Goal: Task Accomplishment & Management: Complete application form

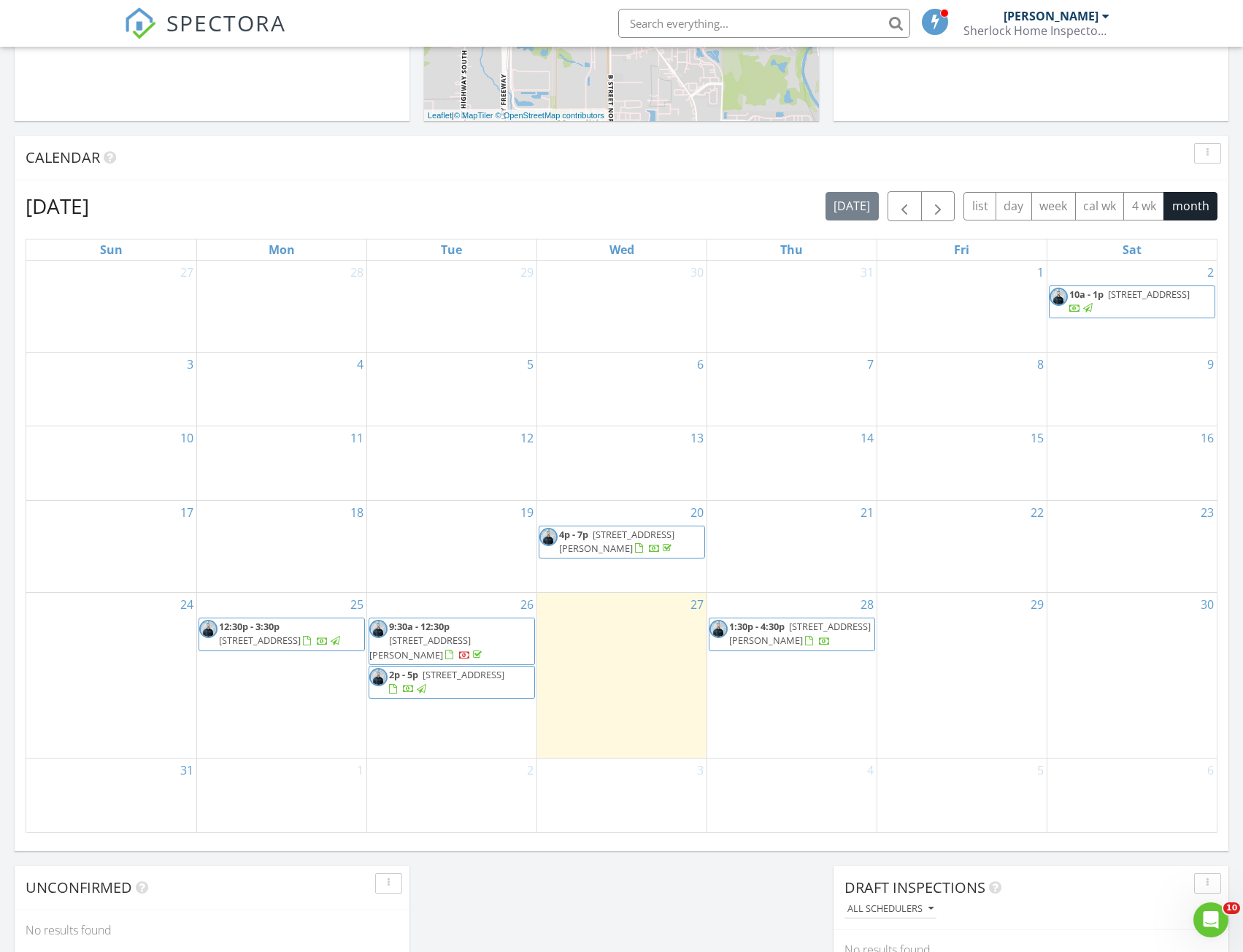
scroll to position [511, 0]
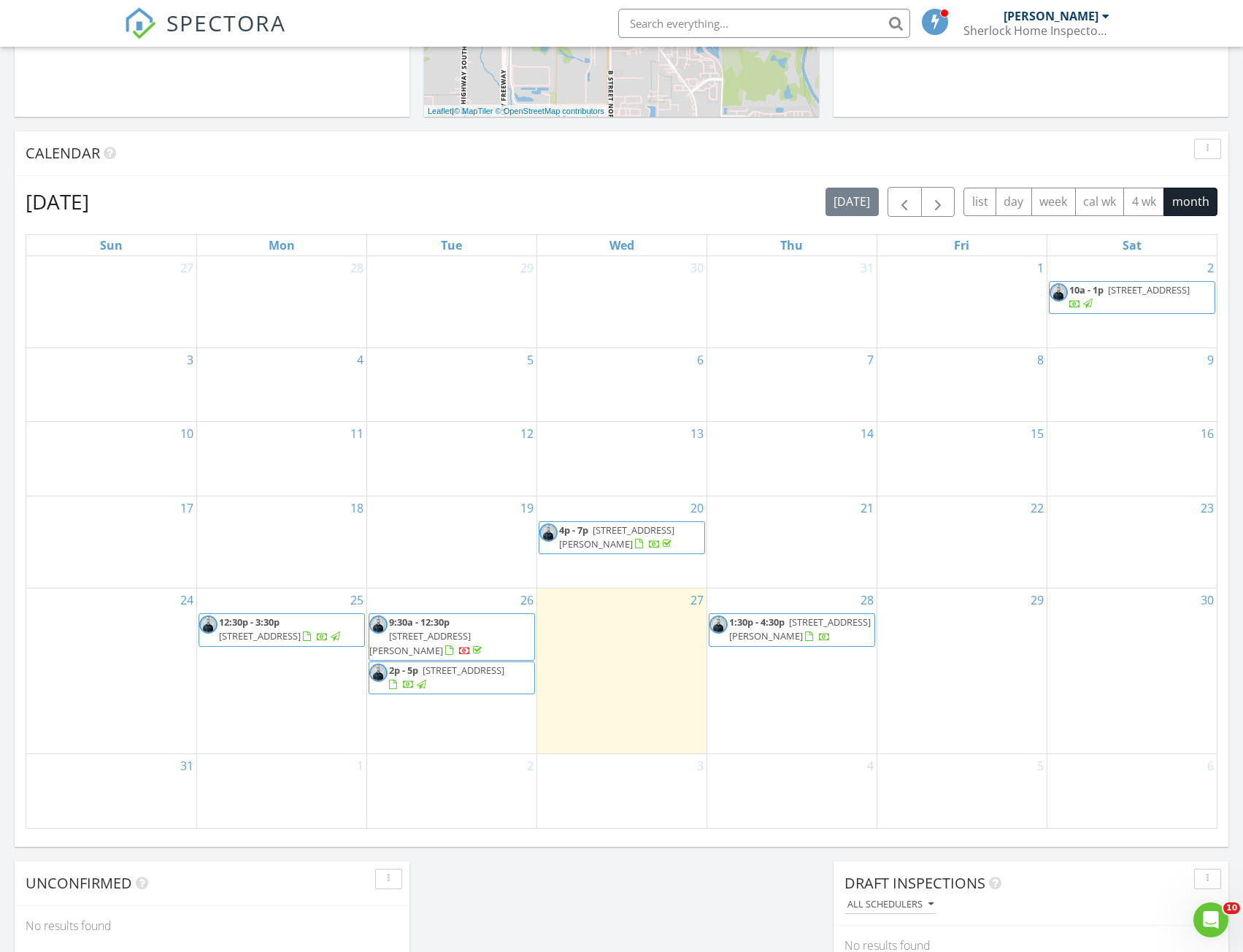
click at [796, 694] on div "28 1:30p - 4:30p 486 Lake Louise Dr SW, Tacoma 98498" at bounding box center [792, 671] width 170 height 165
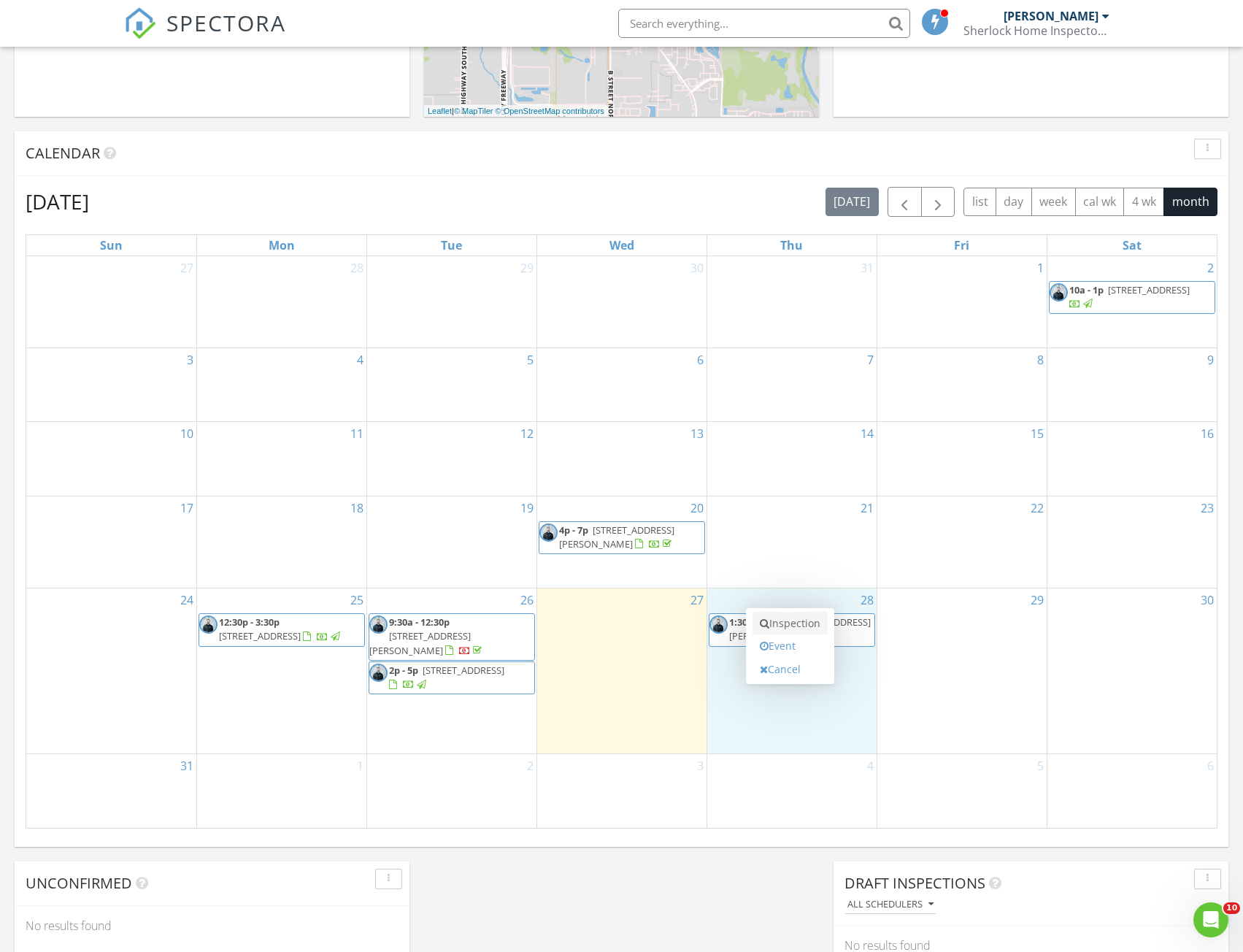
click at [783, 627] on link "Inspection" at bounding box center [790, 623] width 75 height 23
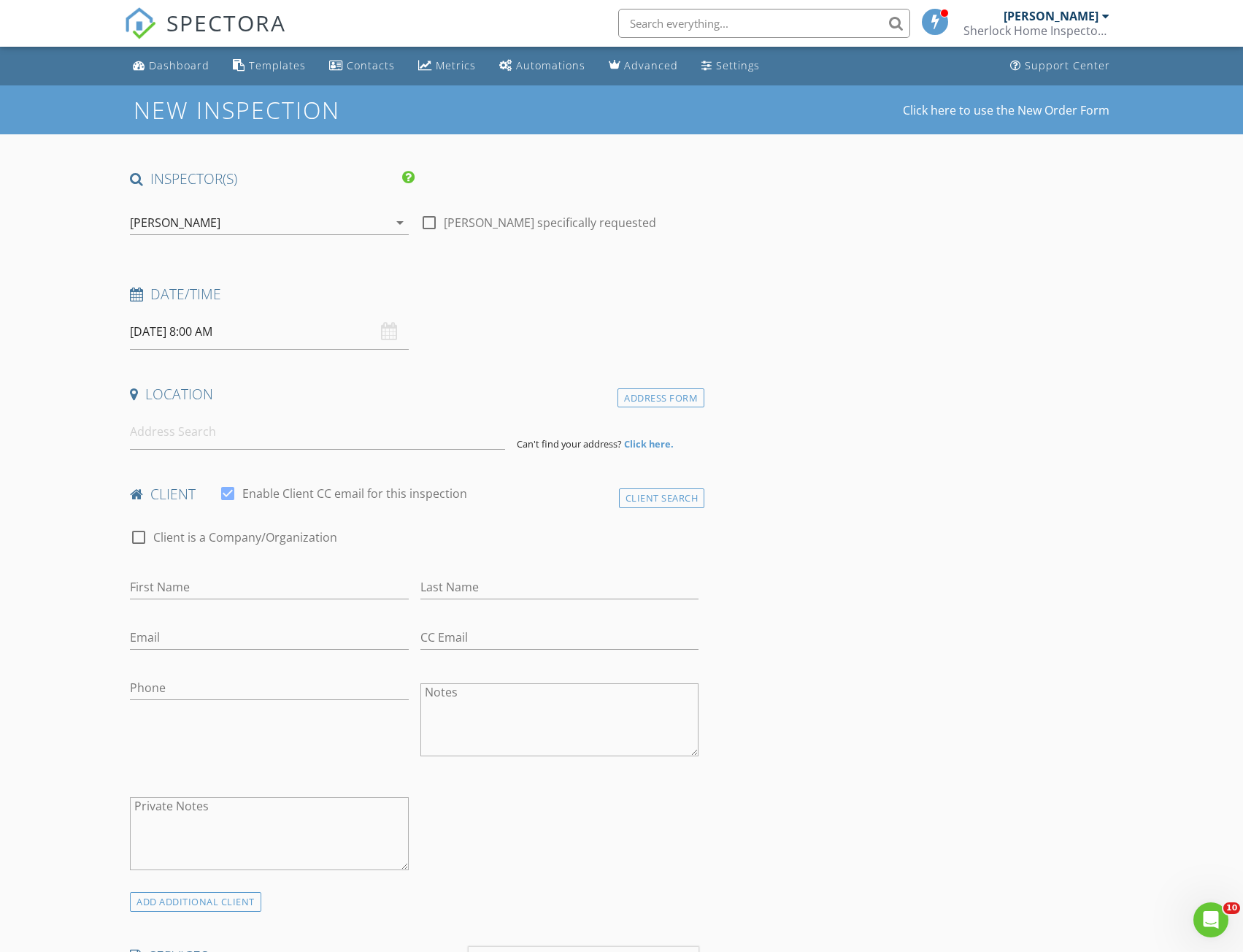
click at [242, 334] on input "[DATE] 8:00 AM" at bounding box center [269, 332] width 279 height 36
type input "09"
type input "[DATE] 9:00 AM"
click at [216, 576] on span at bounding box center [214, 574] width 10 height 15
type input "10"
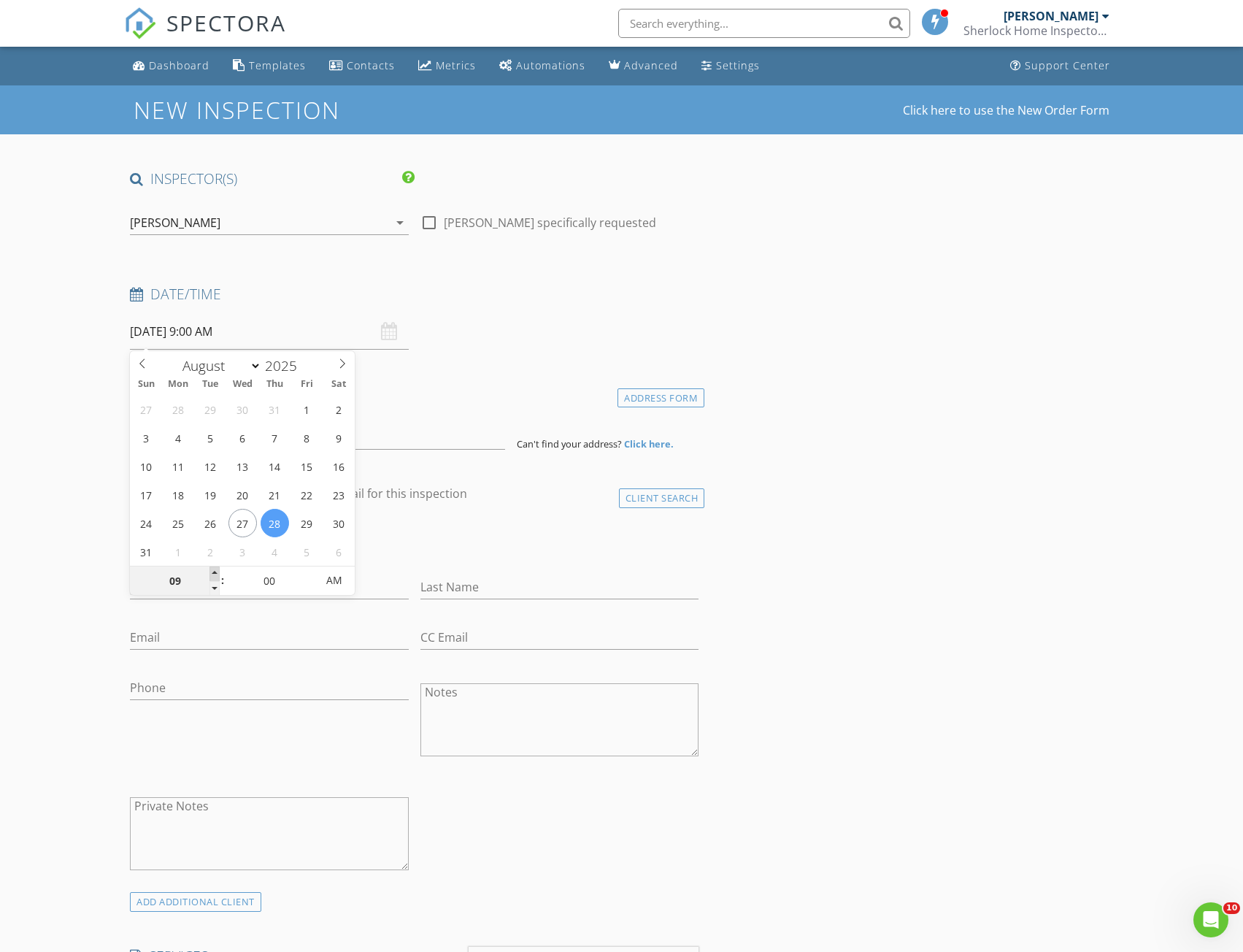
type input "[DATE] 10:00 AM"
click at [216, 576] on span at bounding box center [214, 574] width 10 height 15
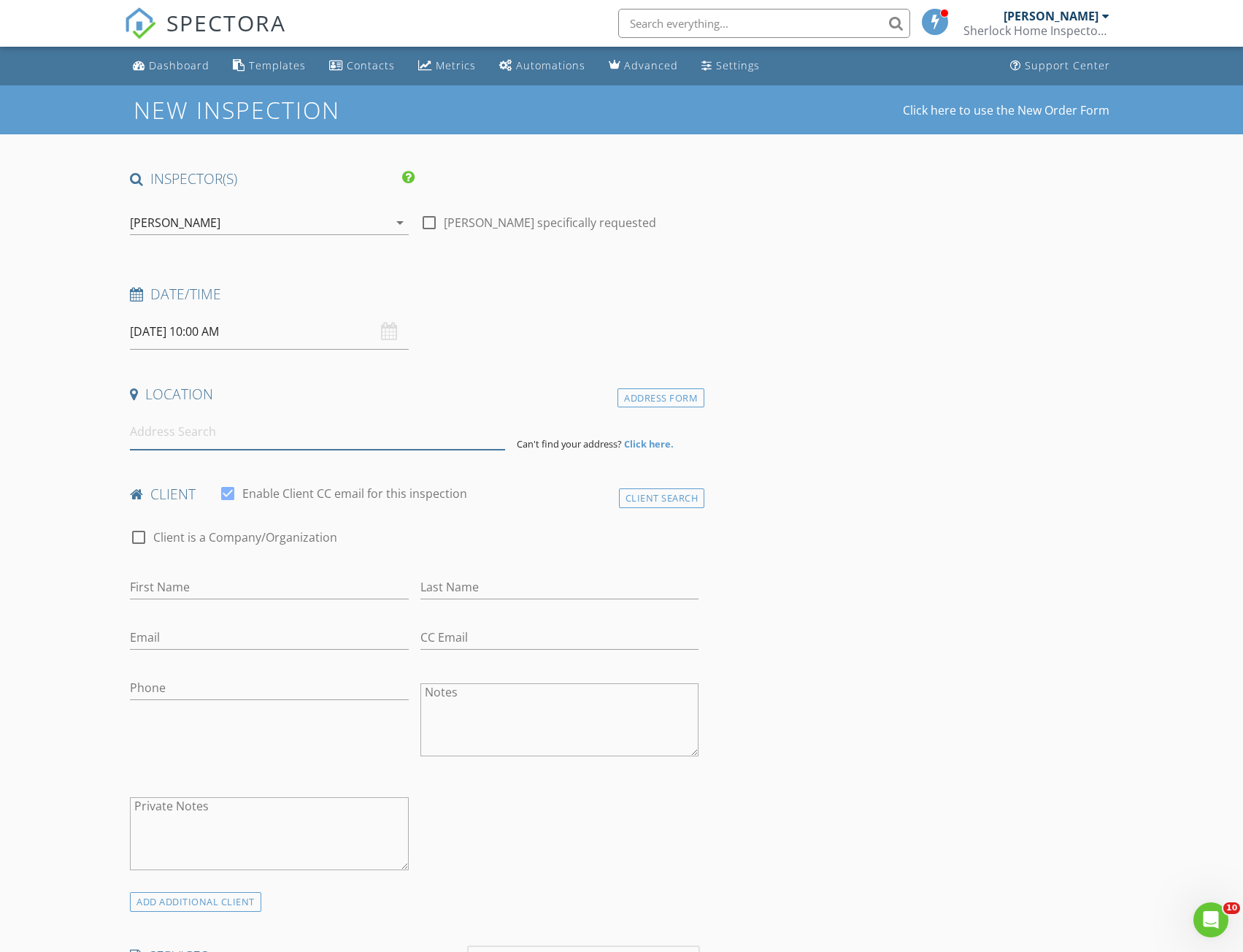
click at [231, 437] on input at bounding box center [318, 431] width 375 height 36
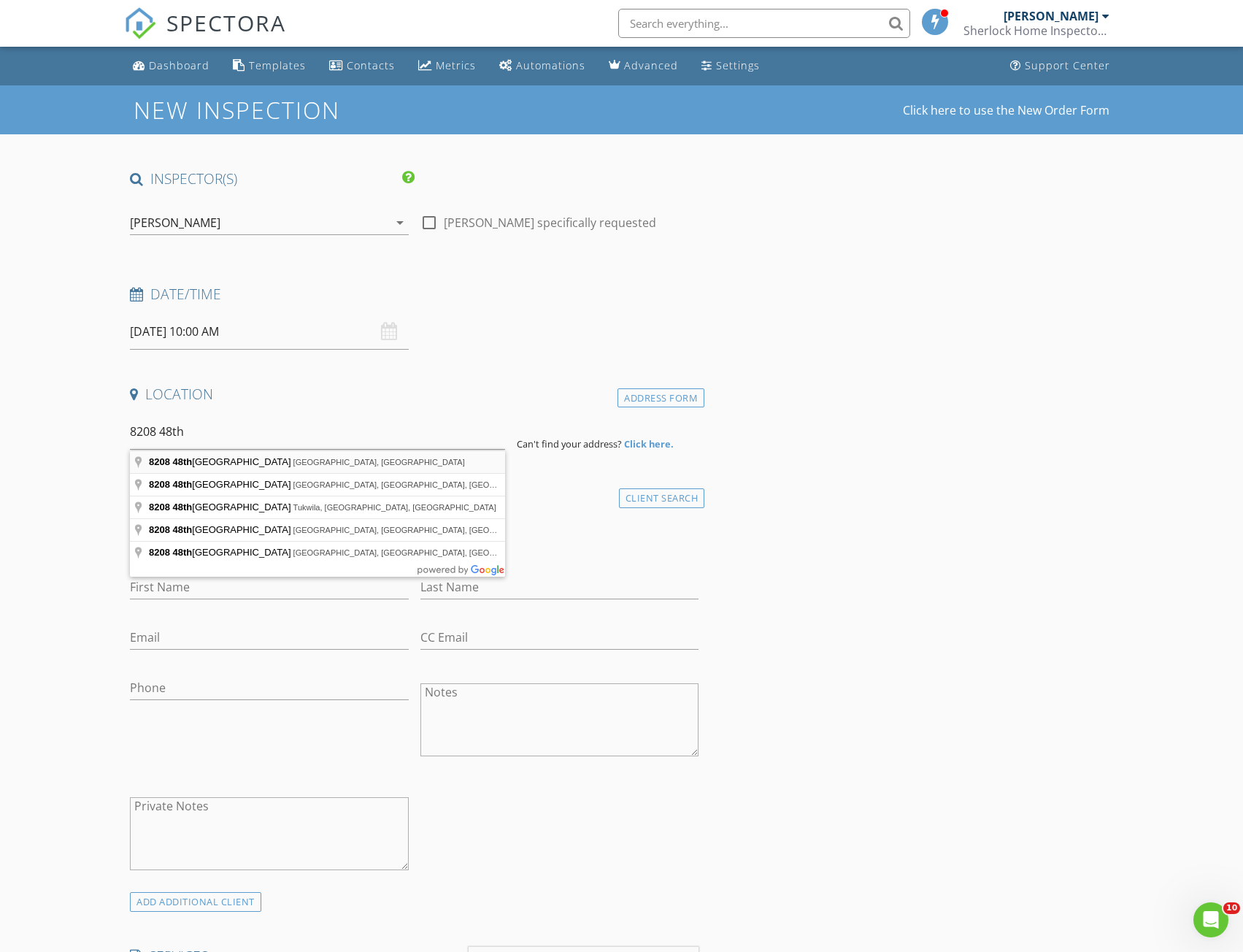
type input "[STREET_ADDRESS]"
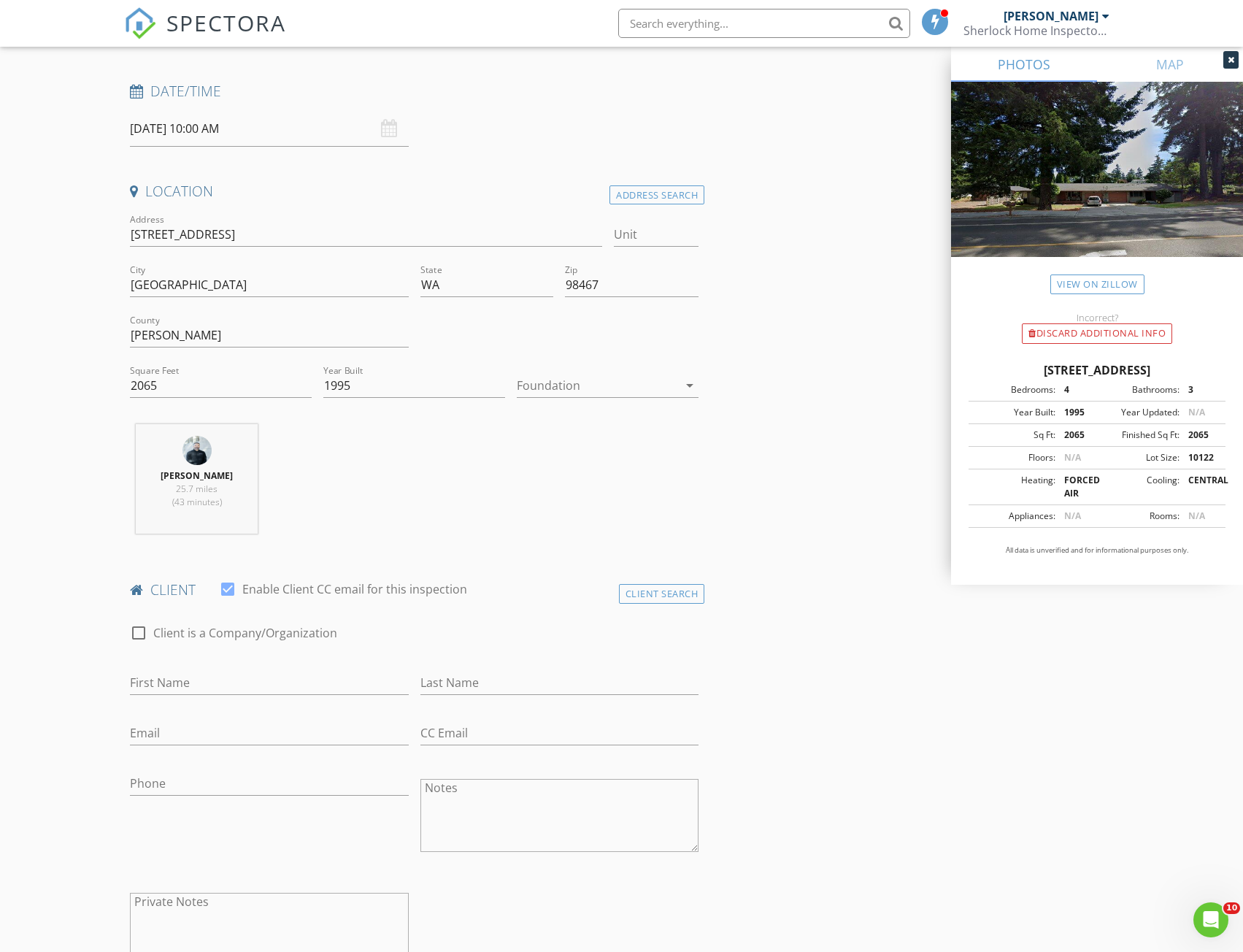
scroll to position [219, 0]
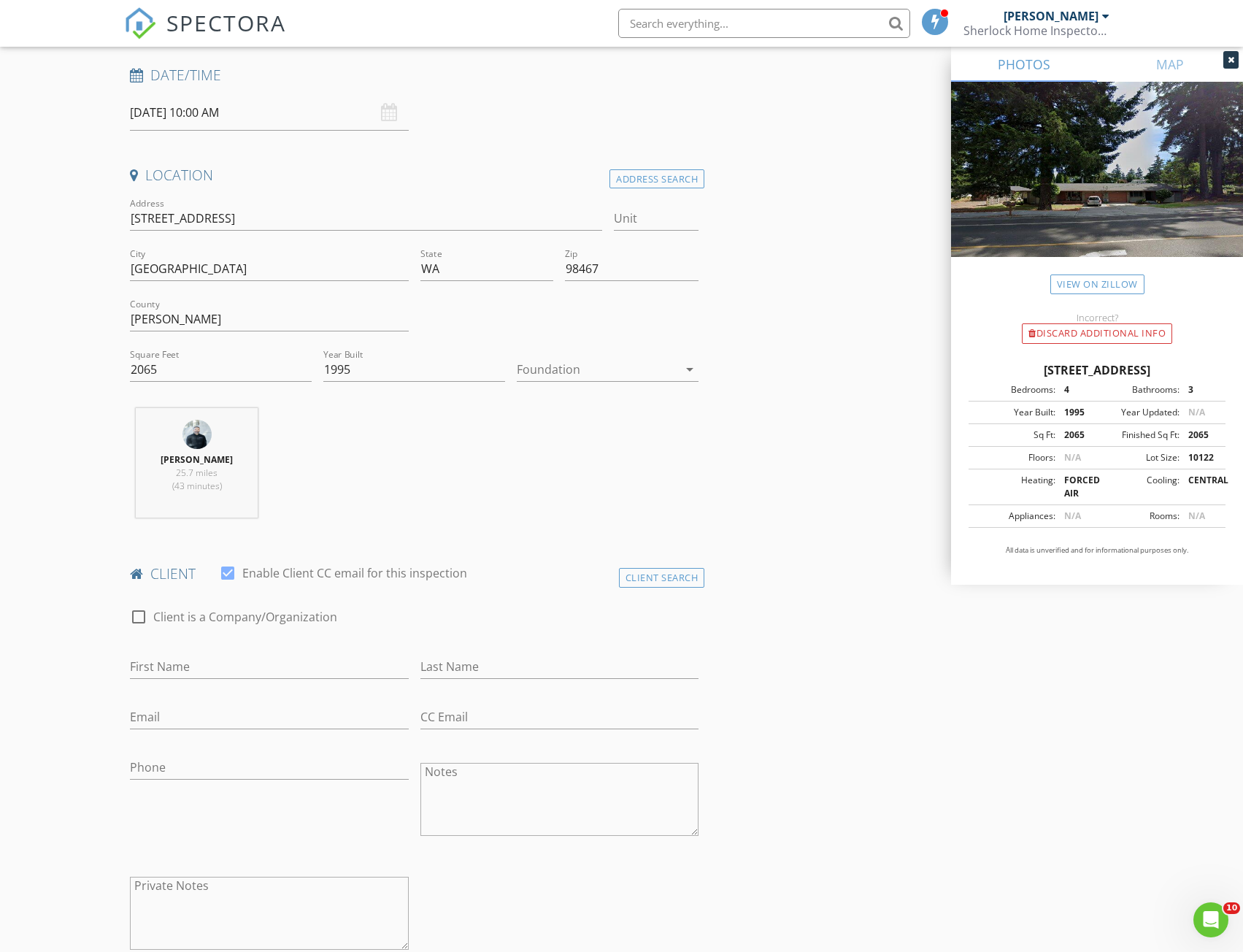
click at [201, 652] on div "First Name" at bounding box center [269, 670] width 279 height 48
click at [202, 660] on input "First Name" at bounding box center [269, 667] width 279 height 24
type input "[PERSON_NAME]"
click at [242, 717] on input "Email" at bounding box center [269, 718] width 279 height 24
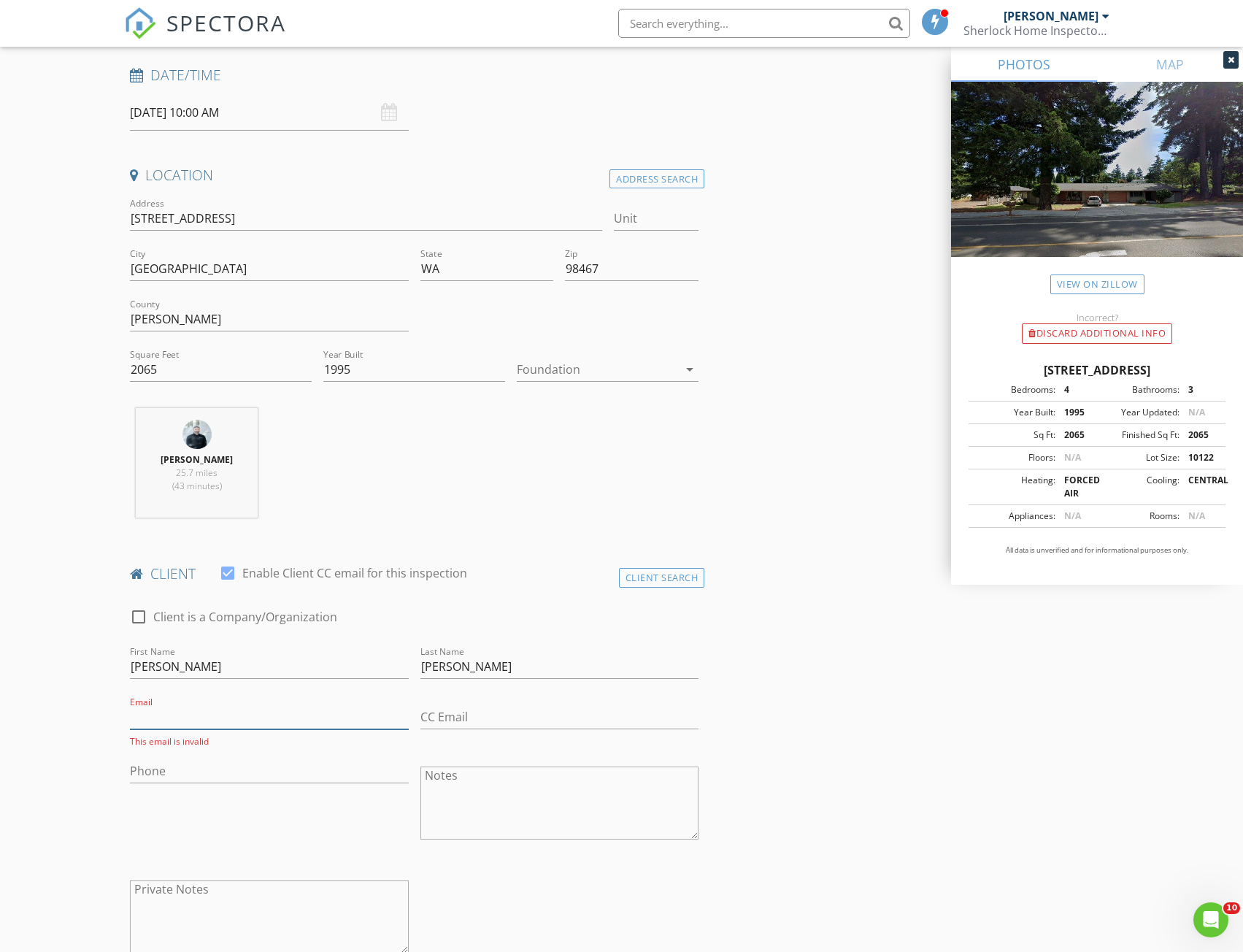
paste input "[PERSON_NAME][EMAIL_ADDRESS][DOMAIN_NAME]"
type input "[PERSON_NAME][EMAIL_ADDRESS][DOMAIN_NAME]"
click at [242, 755] on input "Phone" at bounding box center [269, 767] width 279 height 24
paste input "[PHONE_NUMBER]"
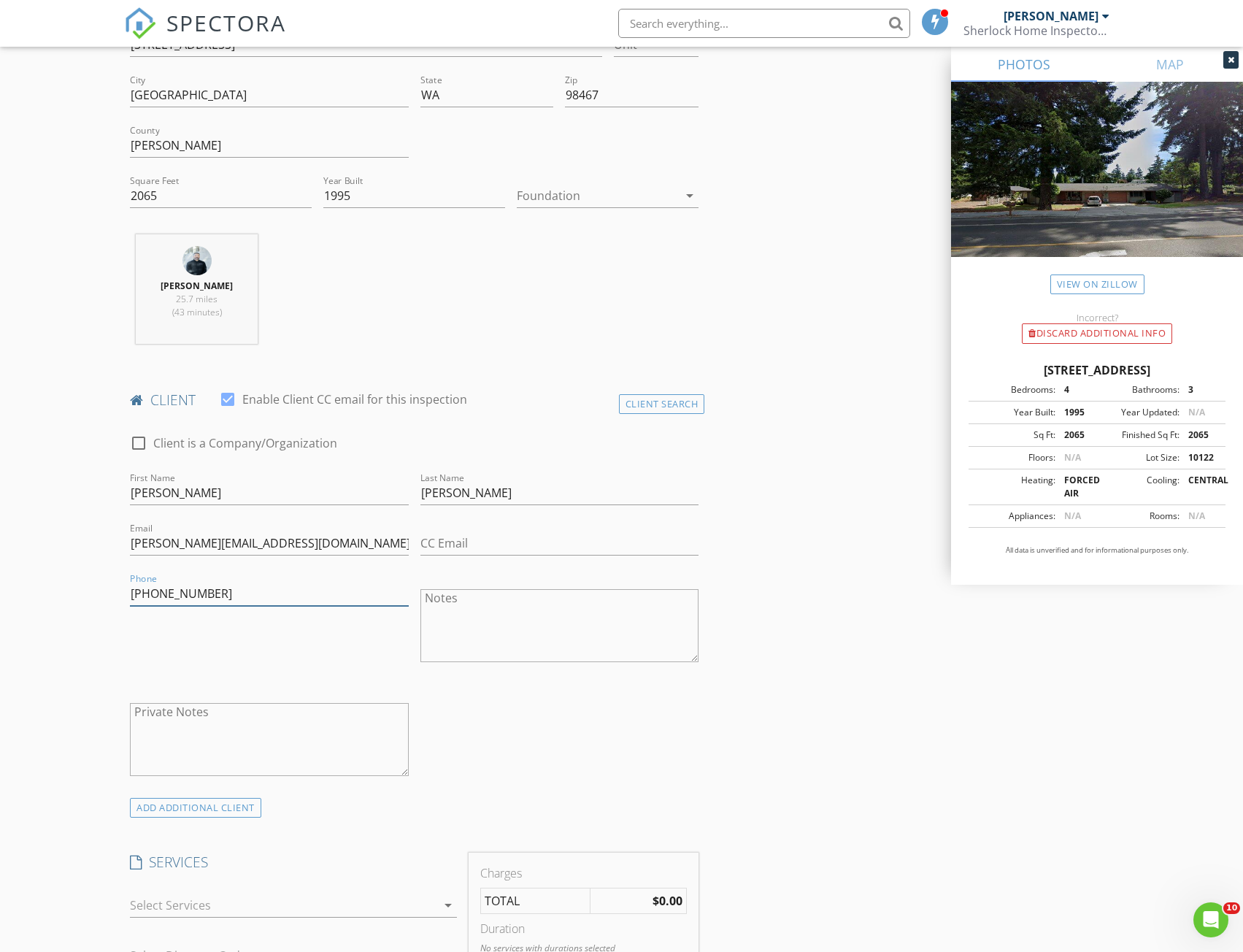
scroll to position [584, 0]
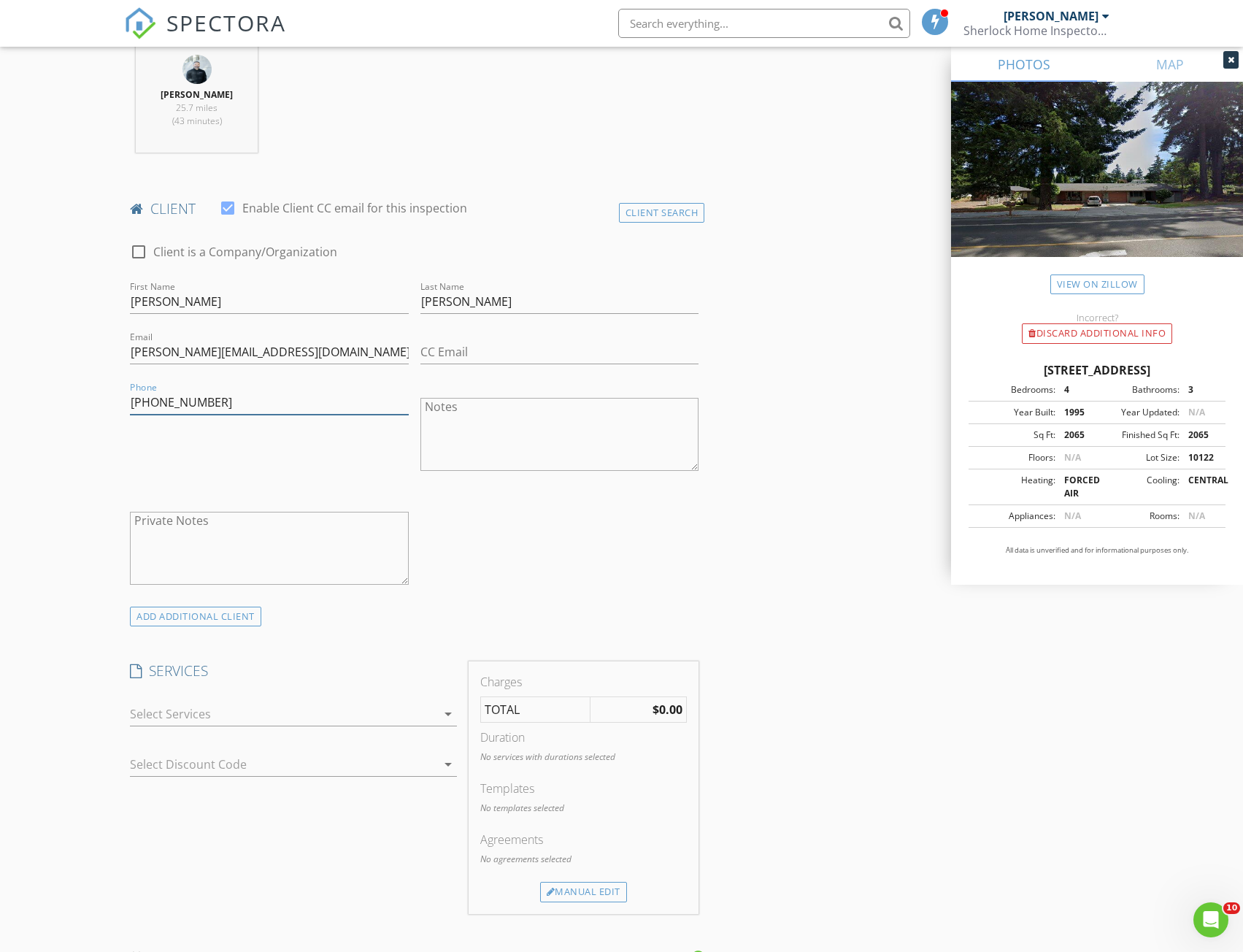
type input "[PHONE_NUMBER]"
click at [238, 706] on div at bounding box center [283, 714] width 307 height 23
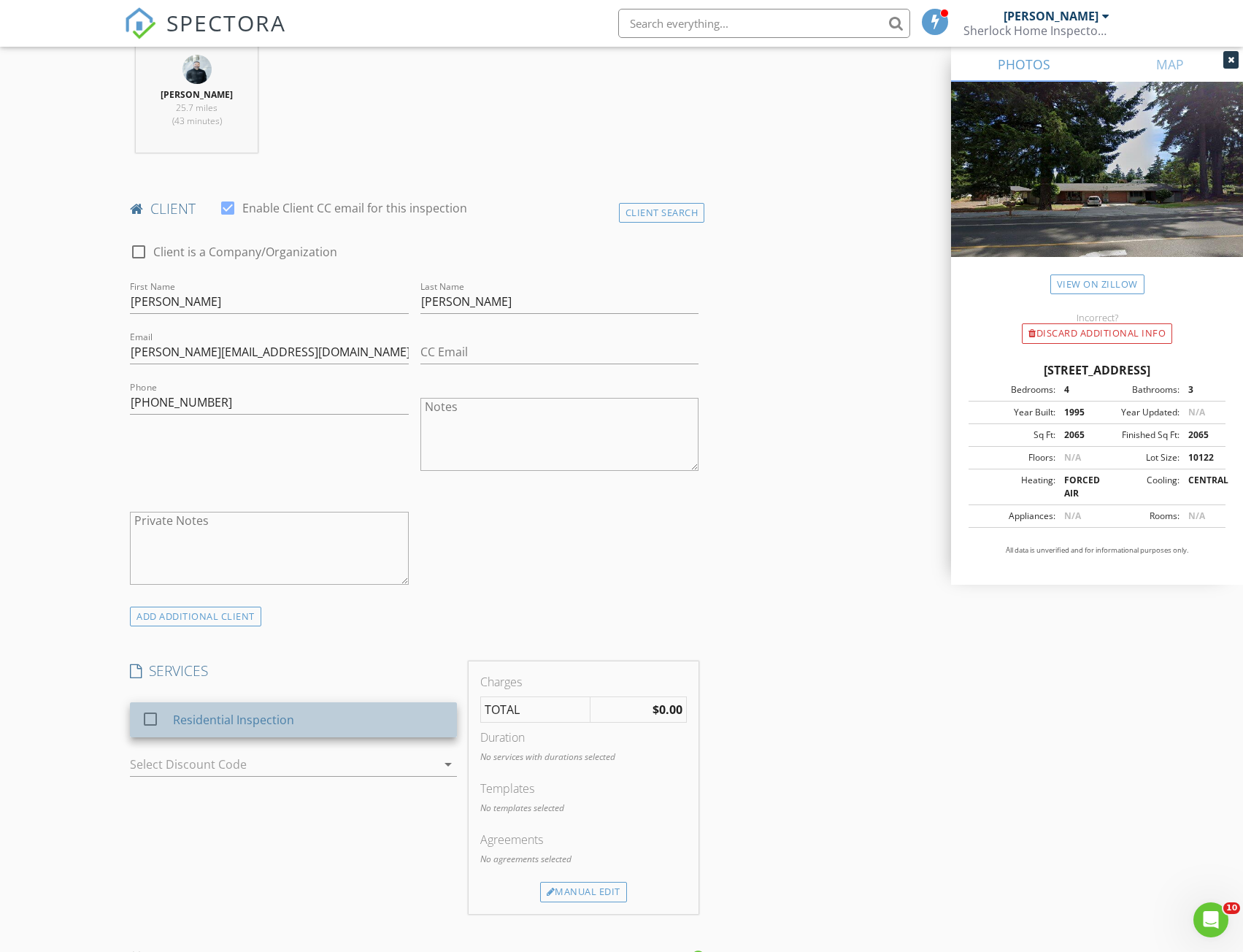
click at [251, 708] on div "Residential Inspection" at bounding box center [309, 719] width 272 height 29
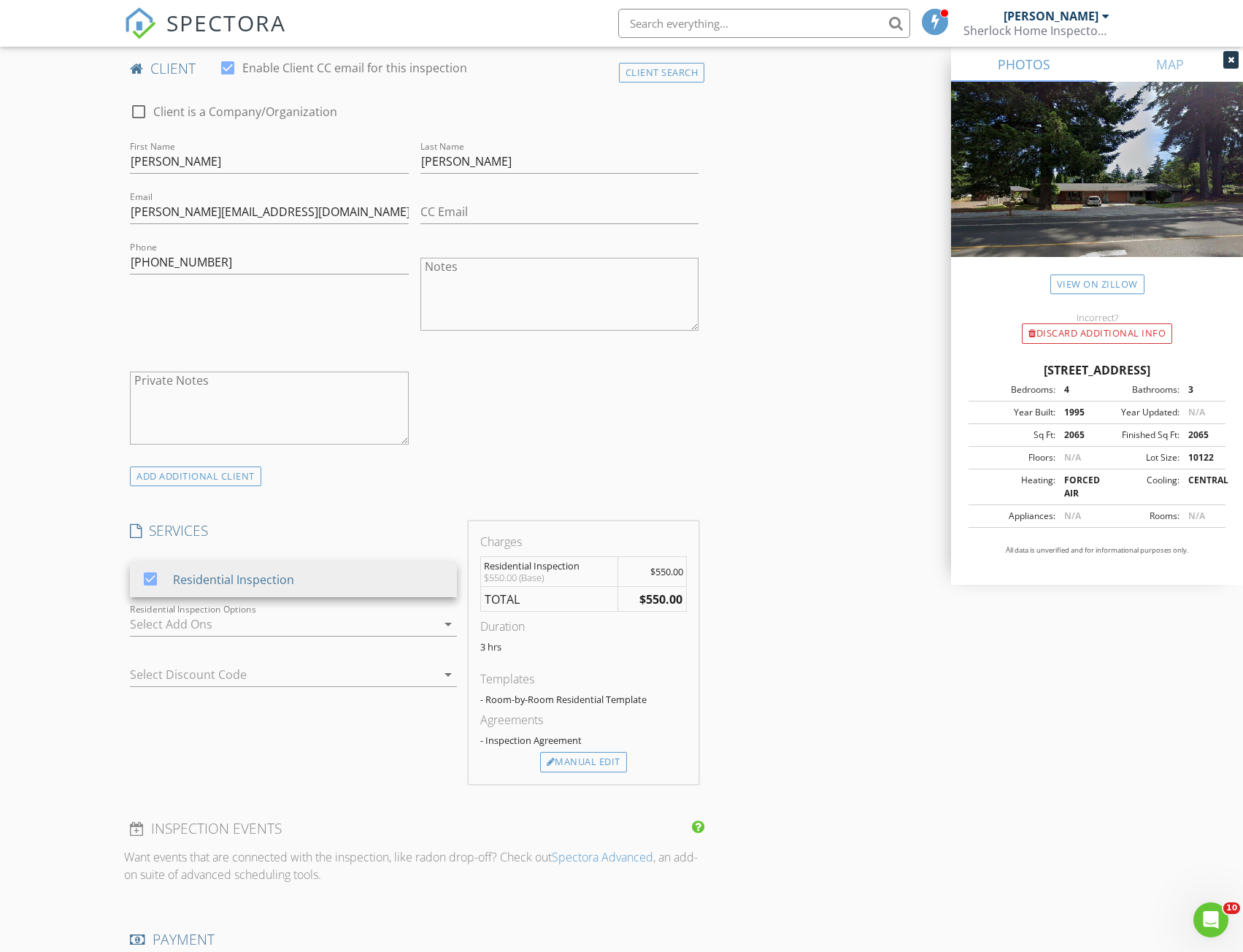
scroll to position [730, 0]
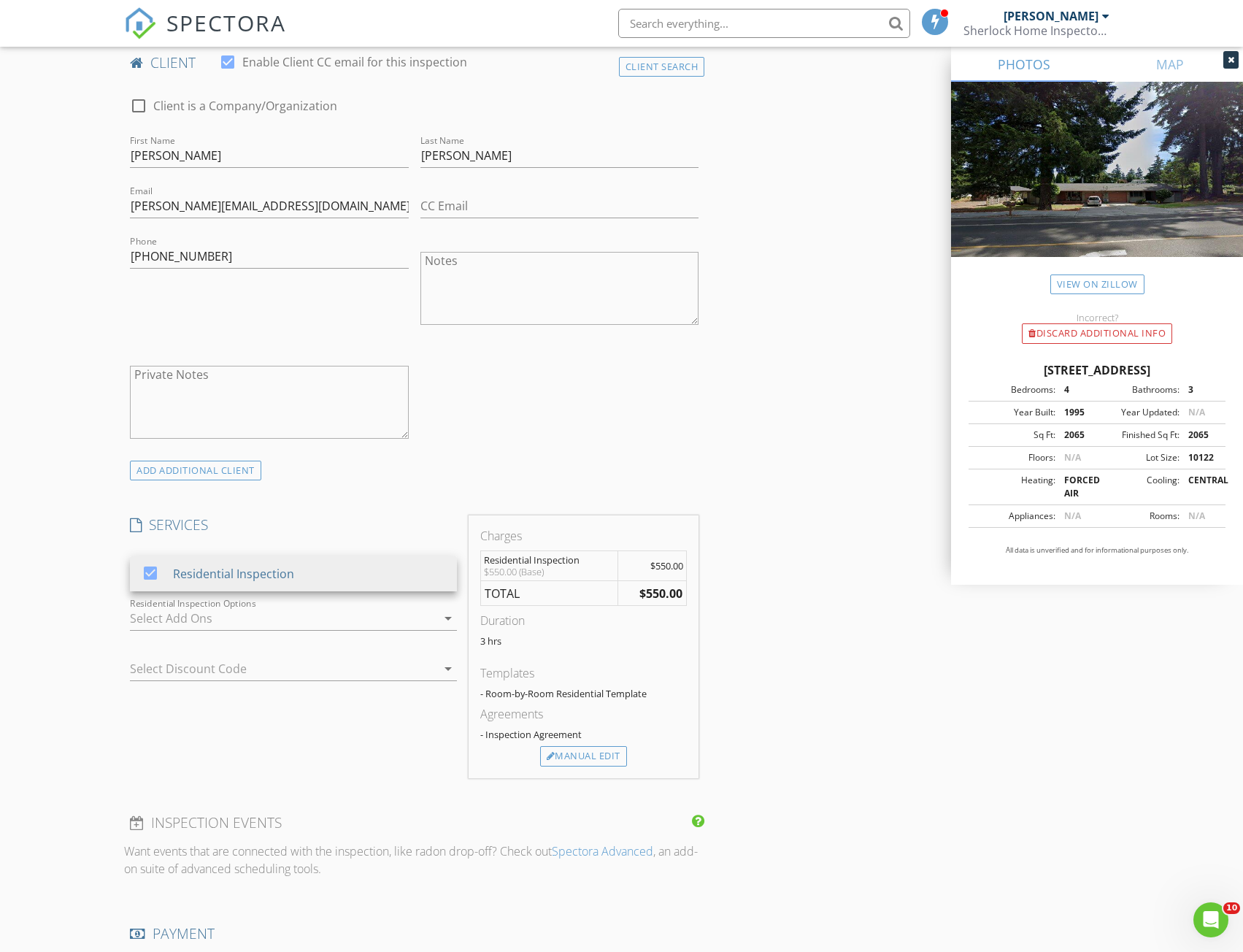
click at [244, 619] on div at bounding box center [283, 618] width 307 height 23
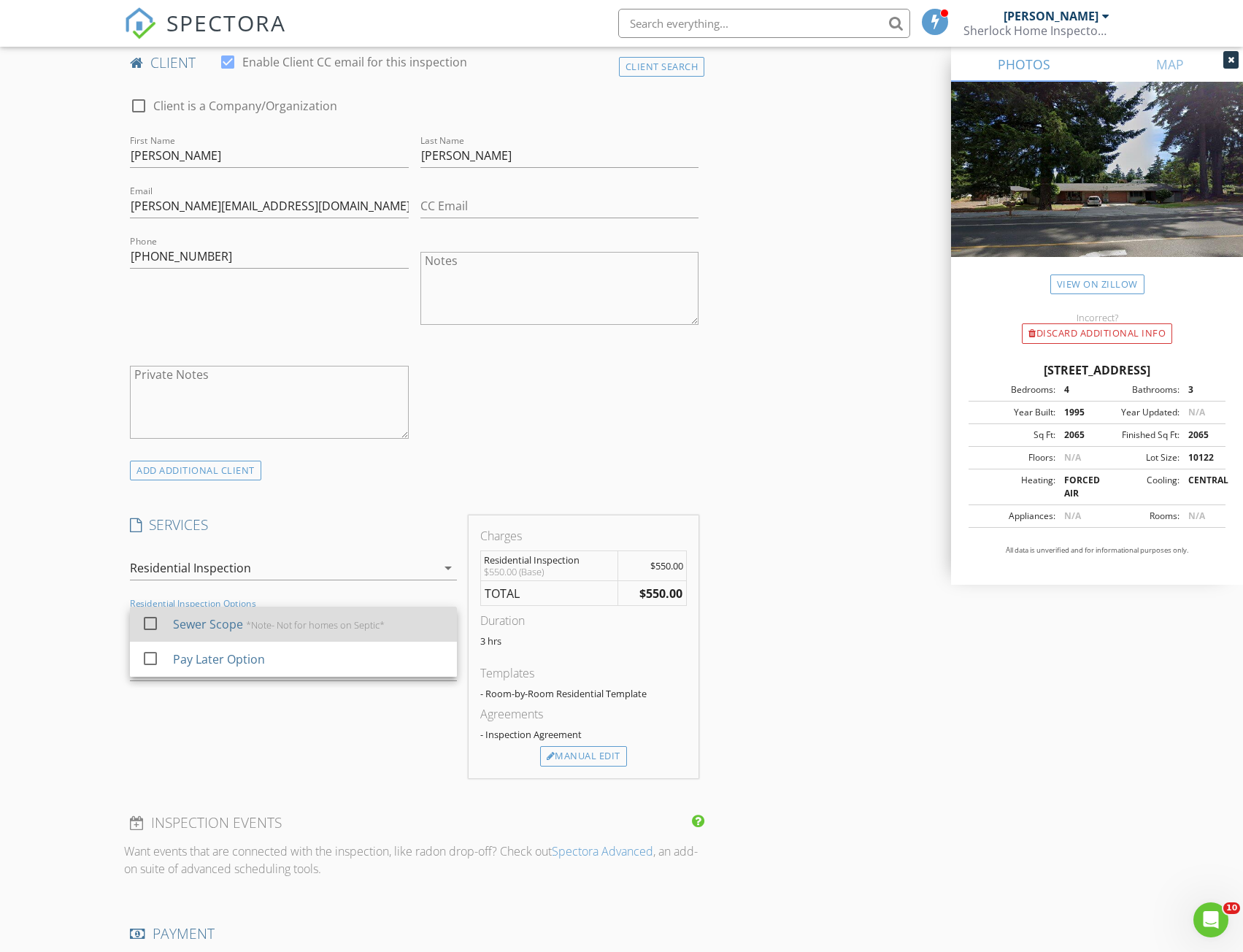
click at [219, 626] on div "Sewer Scope" at bounding box center [207, 624] width 70 height 18
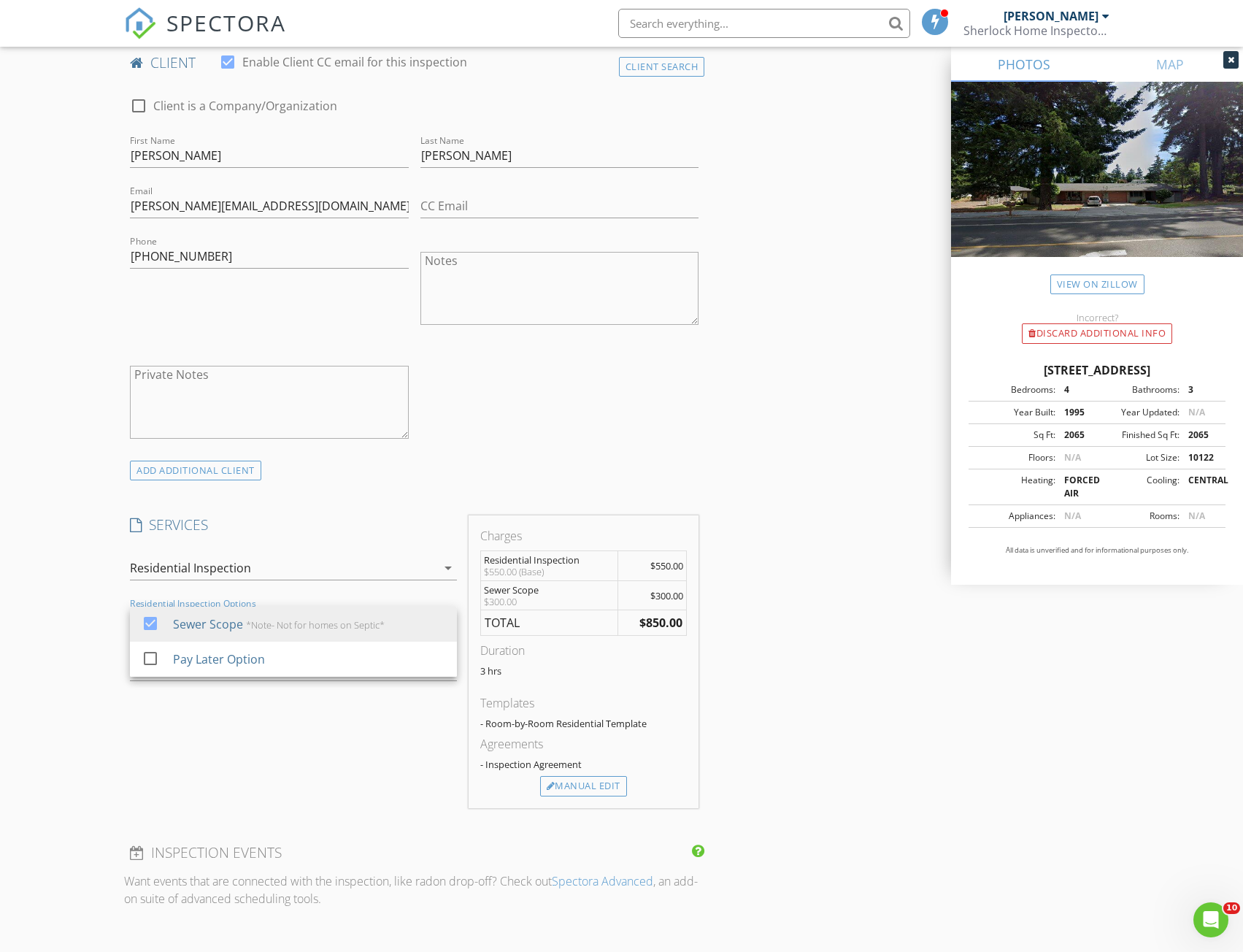
click at [265, 723] on div "SERVICES check_box Residential Inspection Residential Inspection arrow_drop_dow…" at bounding box center [293, 661] width 339 height 293
click at [235, 673] on div at bounding box center [273, 668] width 286 height 23
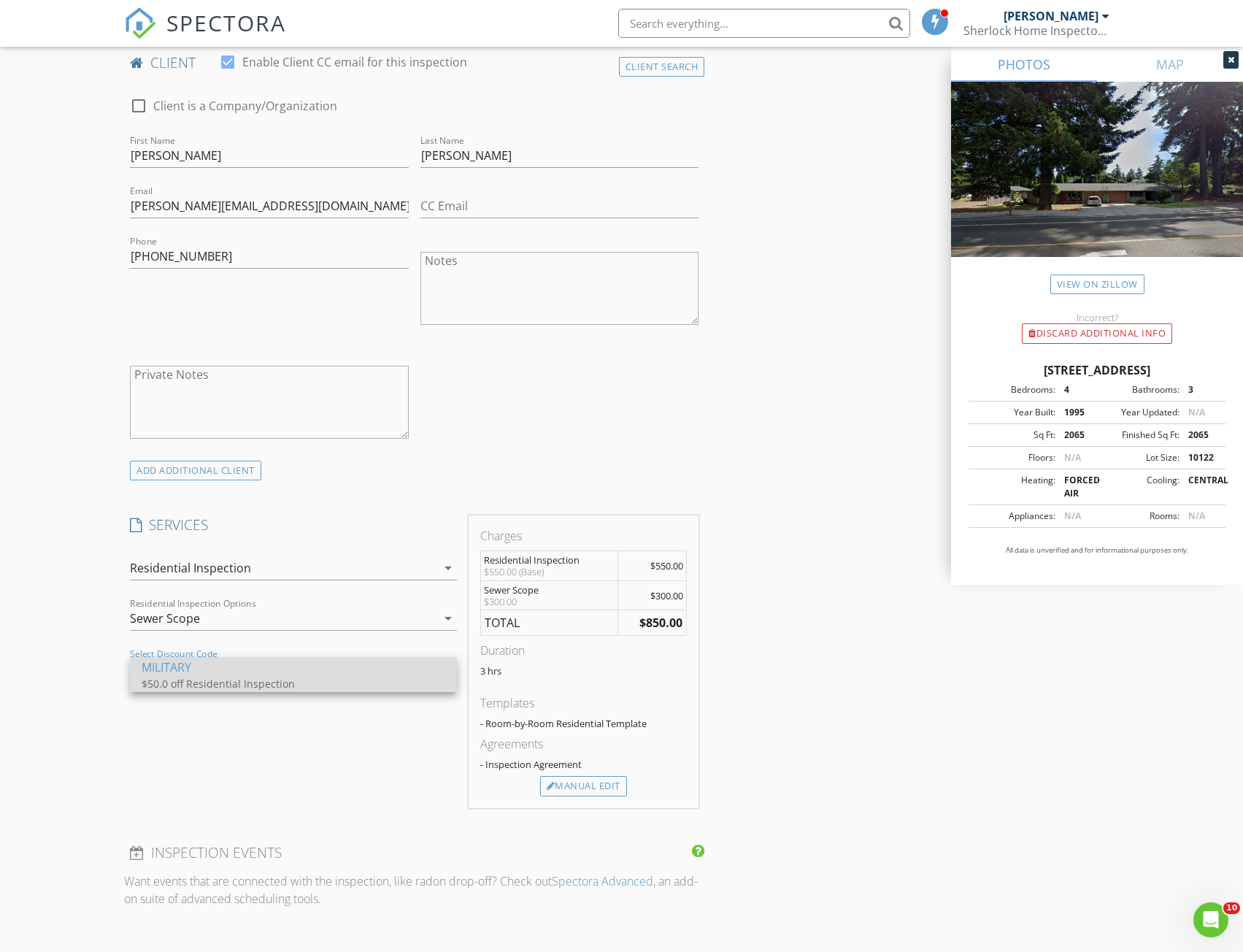
click at [231, 684] on div "$50.0 off Residential Inspection" at bounding box center [287, 684] width 292 height 15
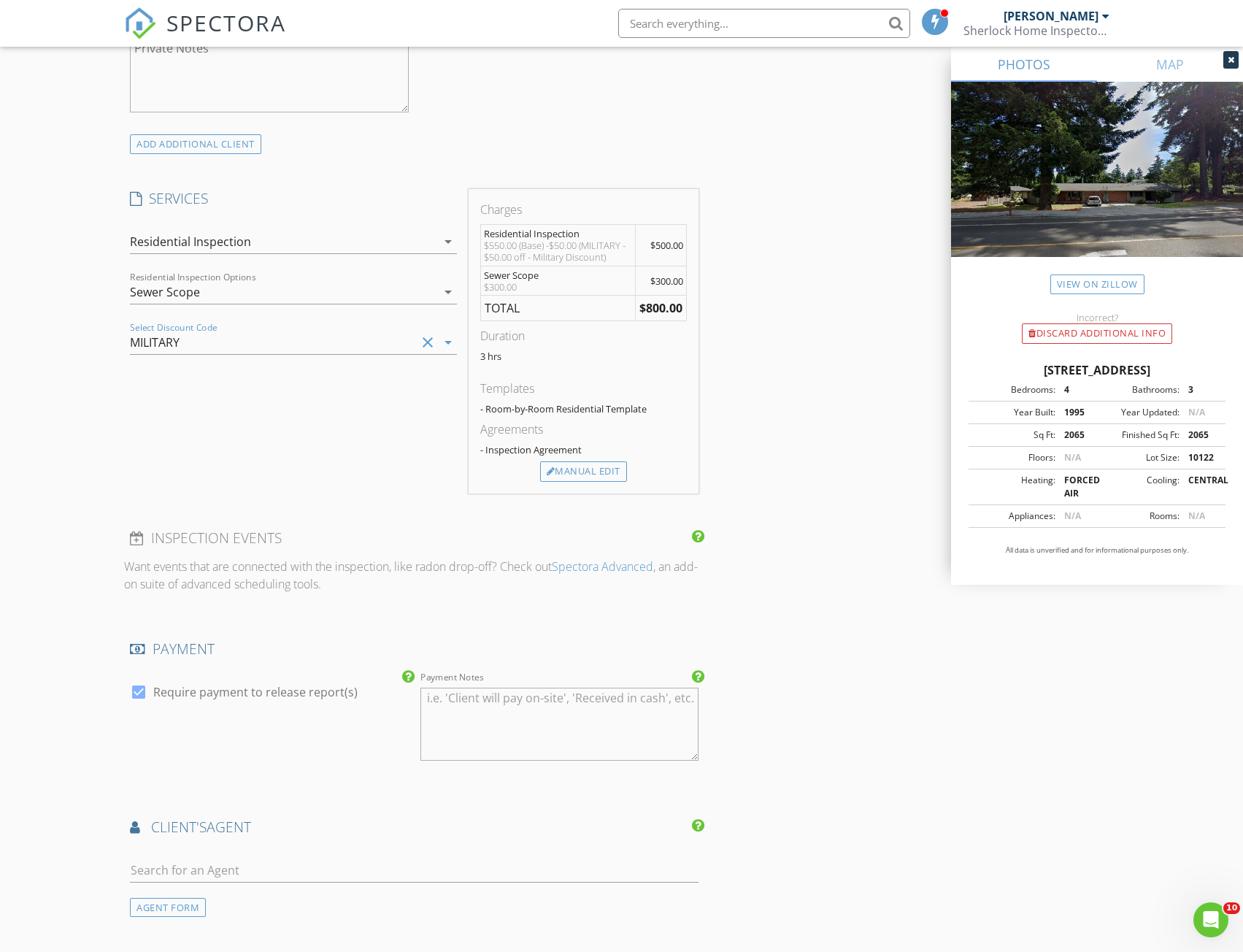
scroll to position [1168, 0]
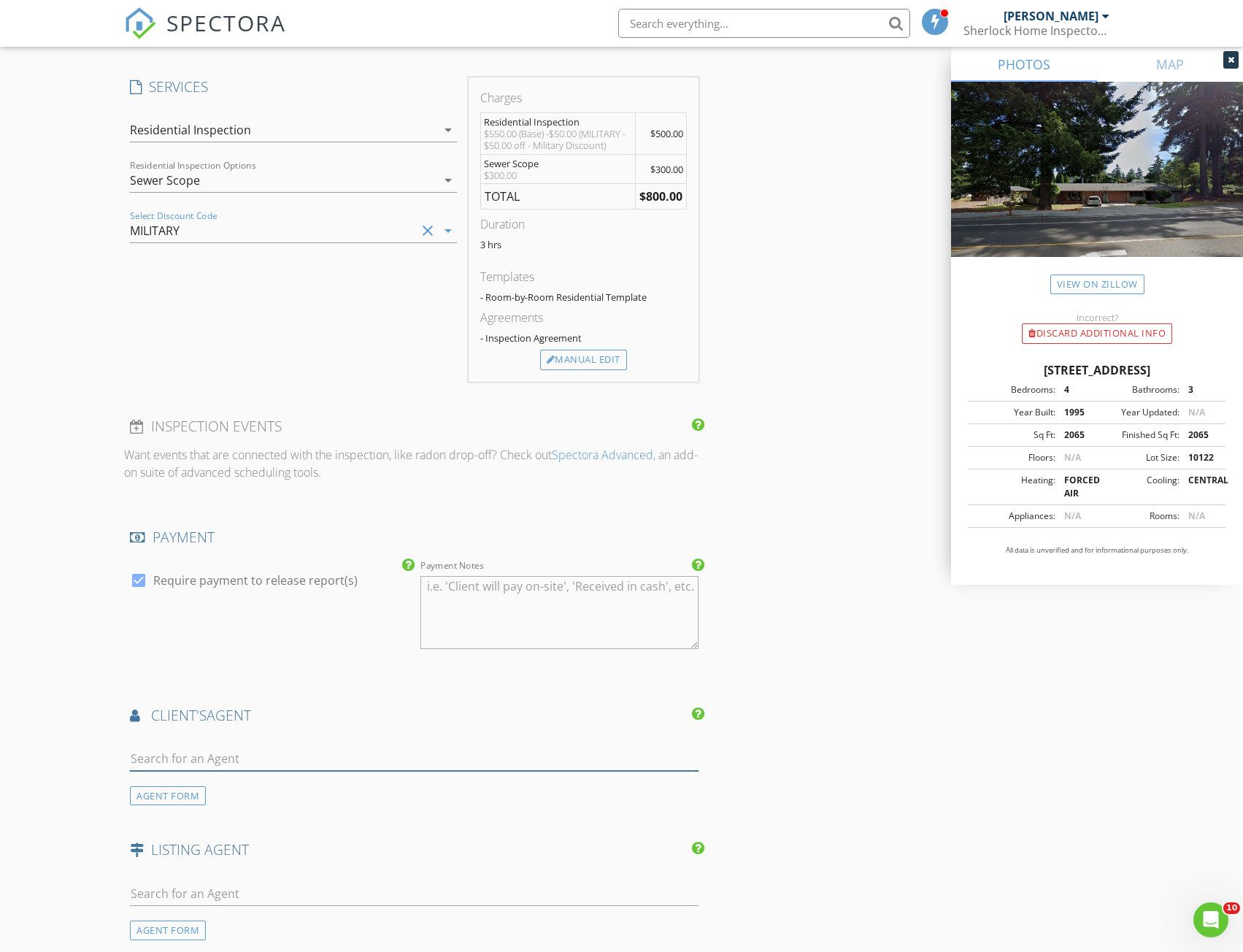
click at [226, 754] on input "text" at bounding box center [415, 759] width 568 height 24
type input "[PERSON_NAME]"
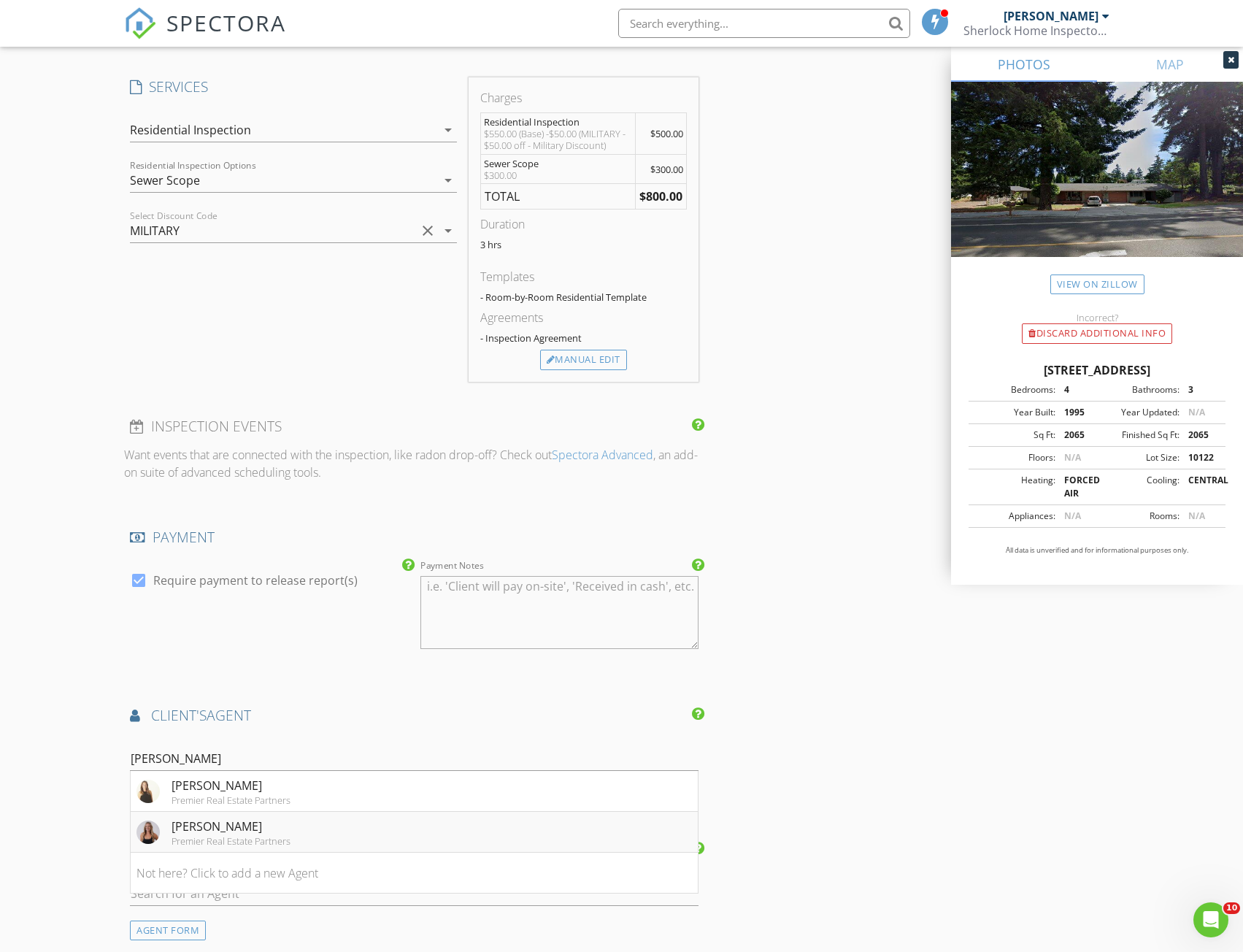
click at [230, 821] on div "[PERSON_NAME]" at bounding box center [231, 826] width 119 height 18
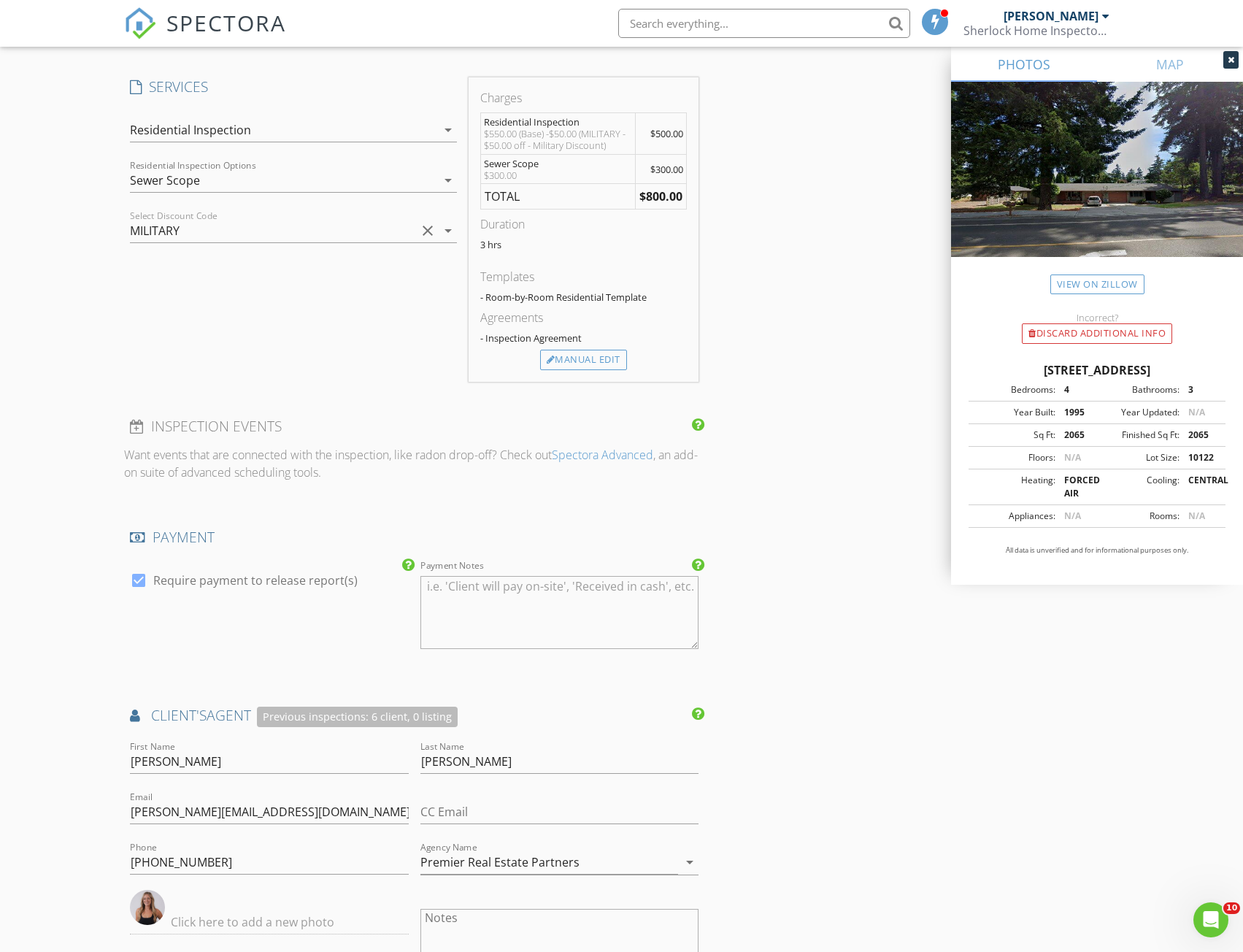
click at [848, 719] on div "INSPECTOR(S) check_box Musab Elhimri PRIMARY Musab Elhimri arrow_drop_down chec…" at bounding box center [621, 389] width 994 height 2777
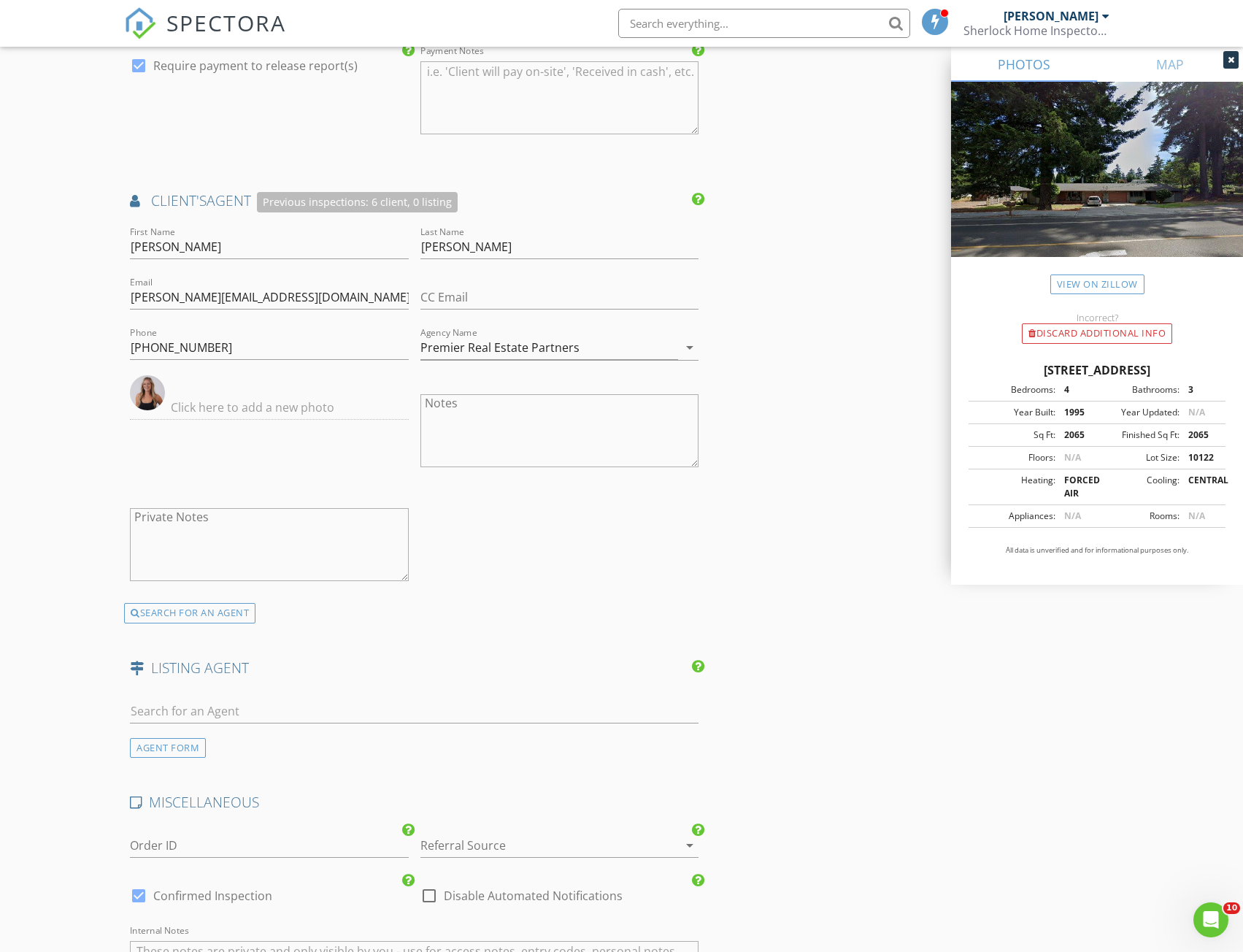
scroll to position [1752, 0]
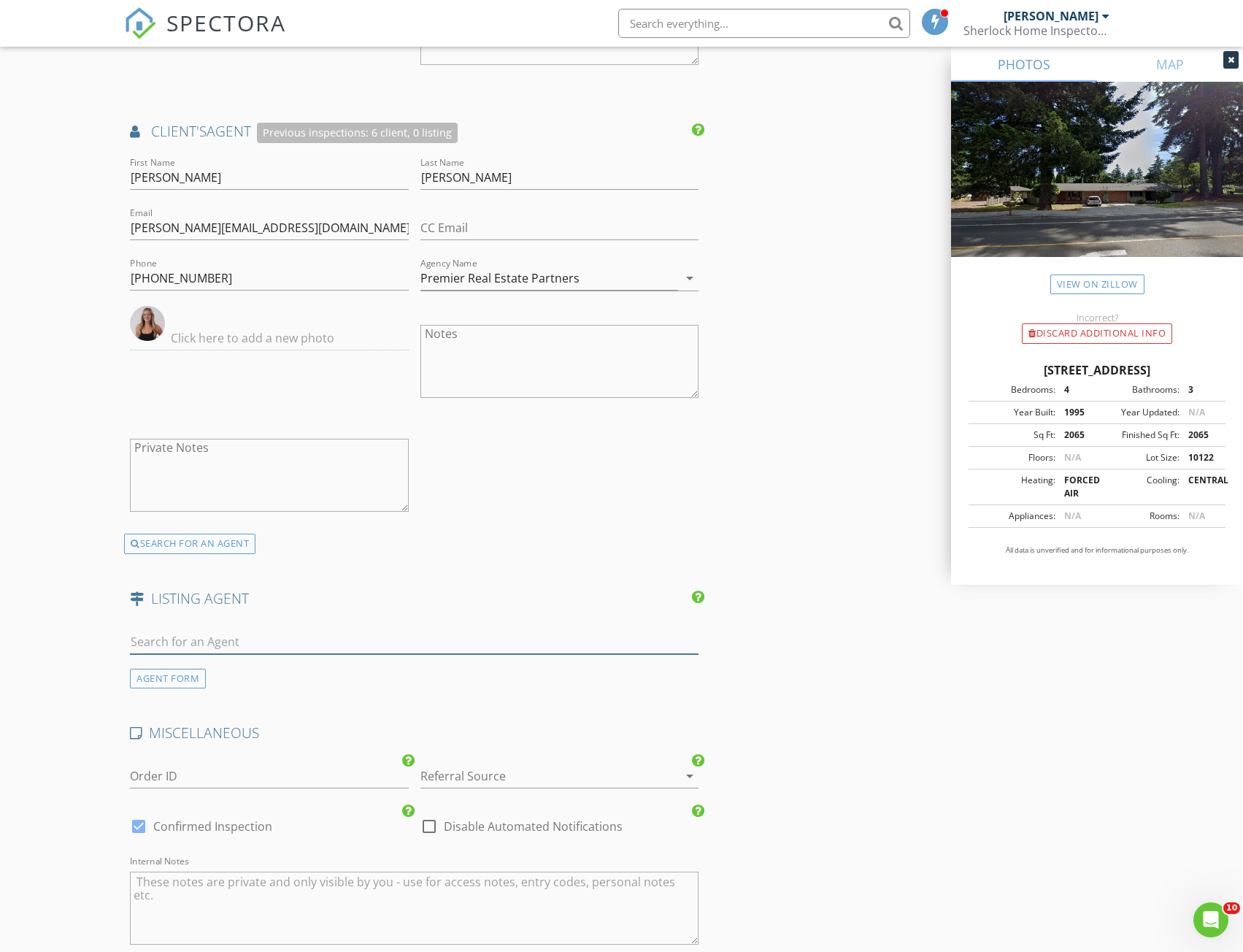
click at [211, 636] on input "text" at bounding box center [415, 642] width 568 height 24
type input "[PERSON_NAME]"
click at [221, 673] on div "[PERSON_NAME]" at bounding box center [217, 668] width 91 height 18
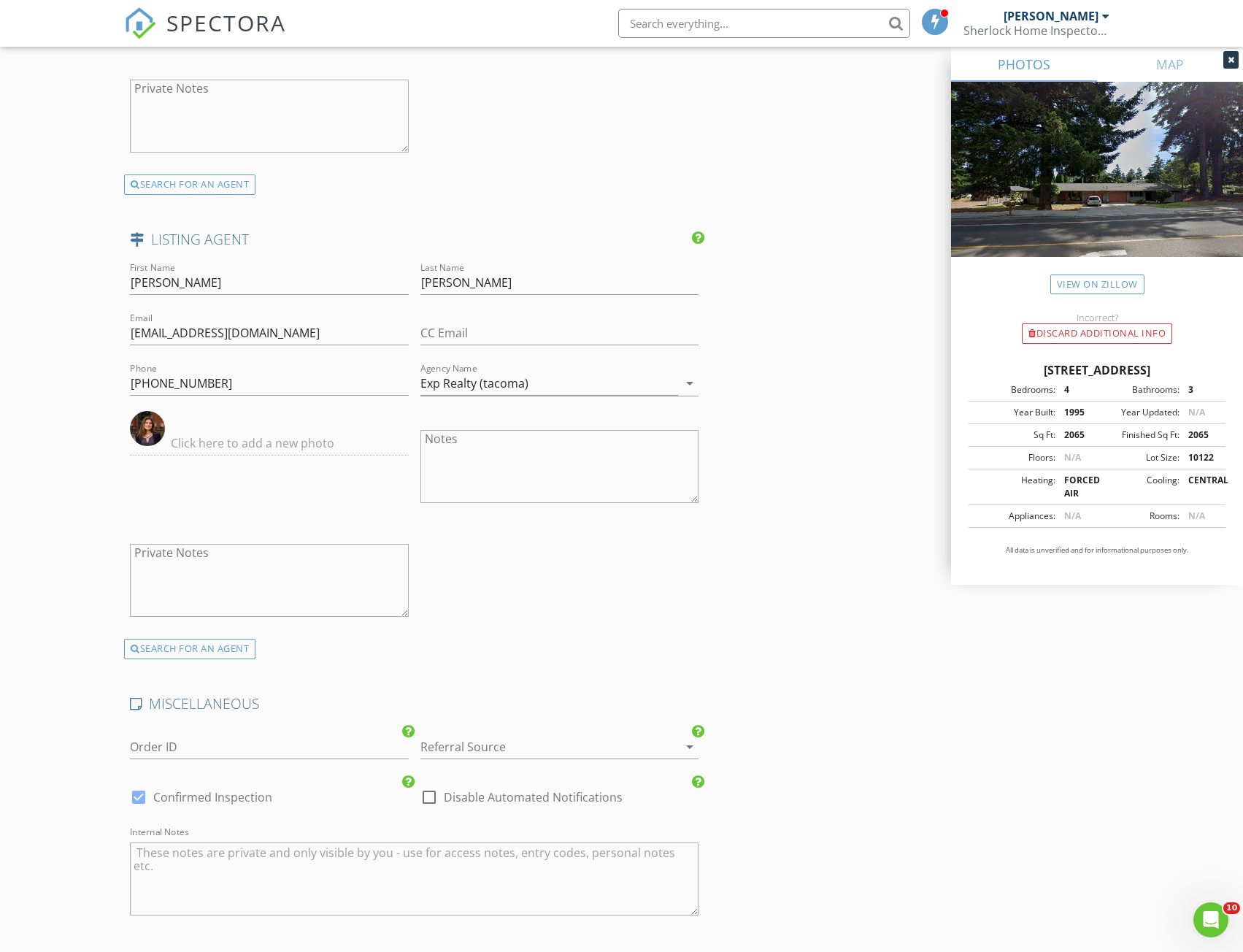
scroll to position [2263, 0]
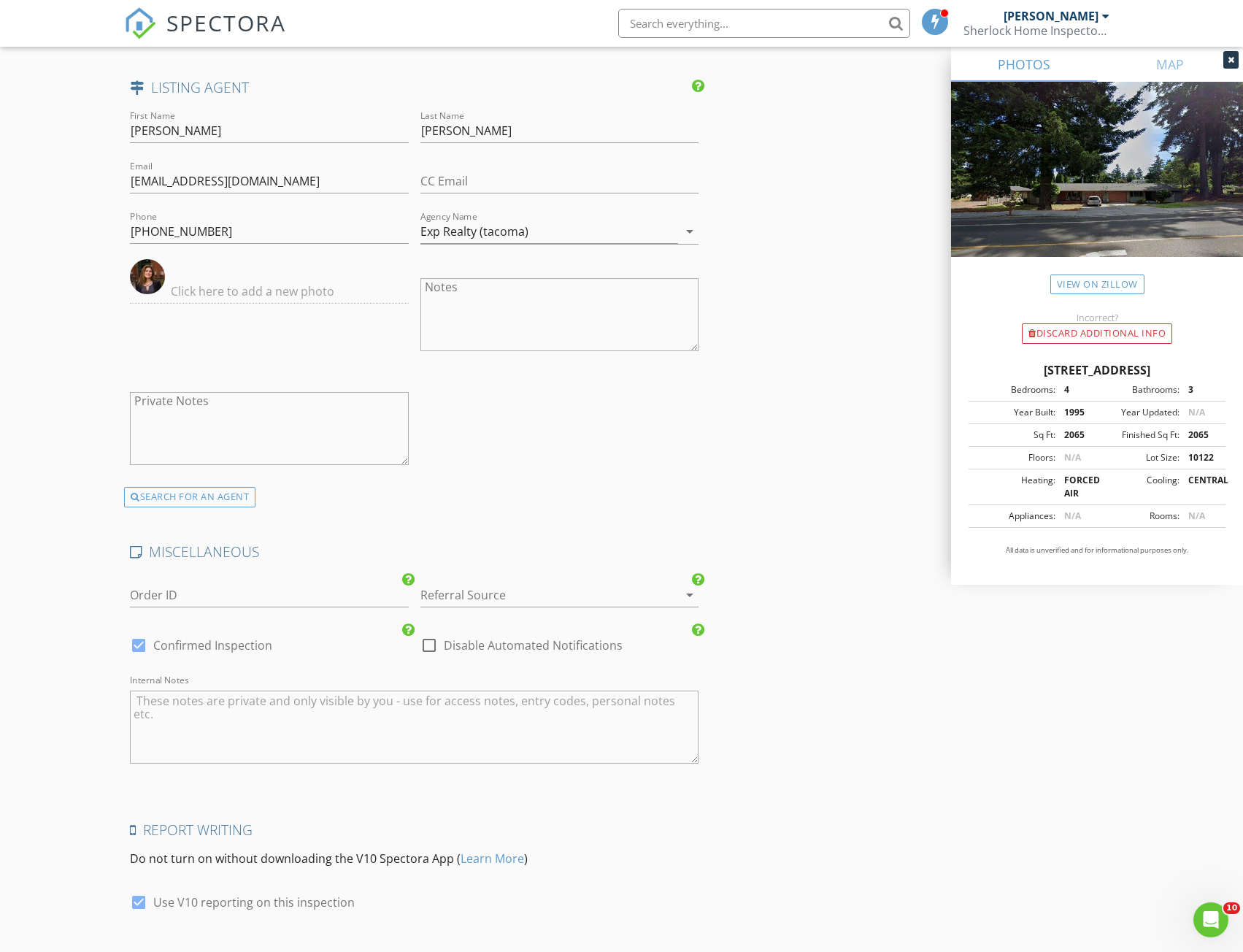
click at [522, 594] on div at bounding box center [538, 595] width 237 height 23
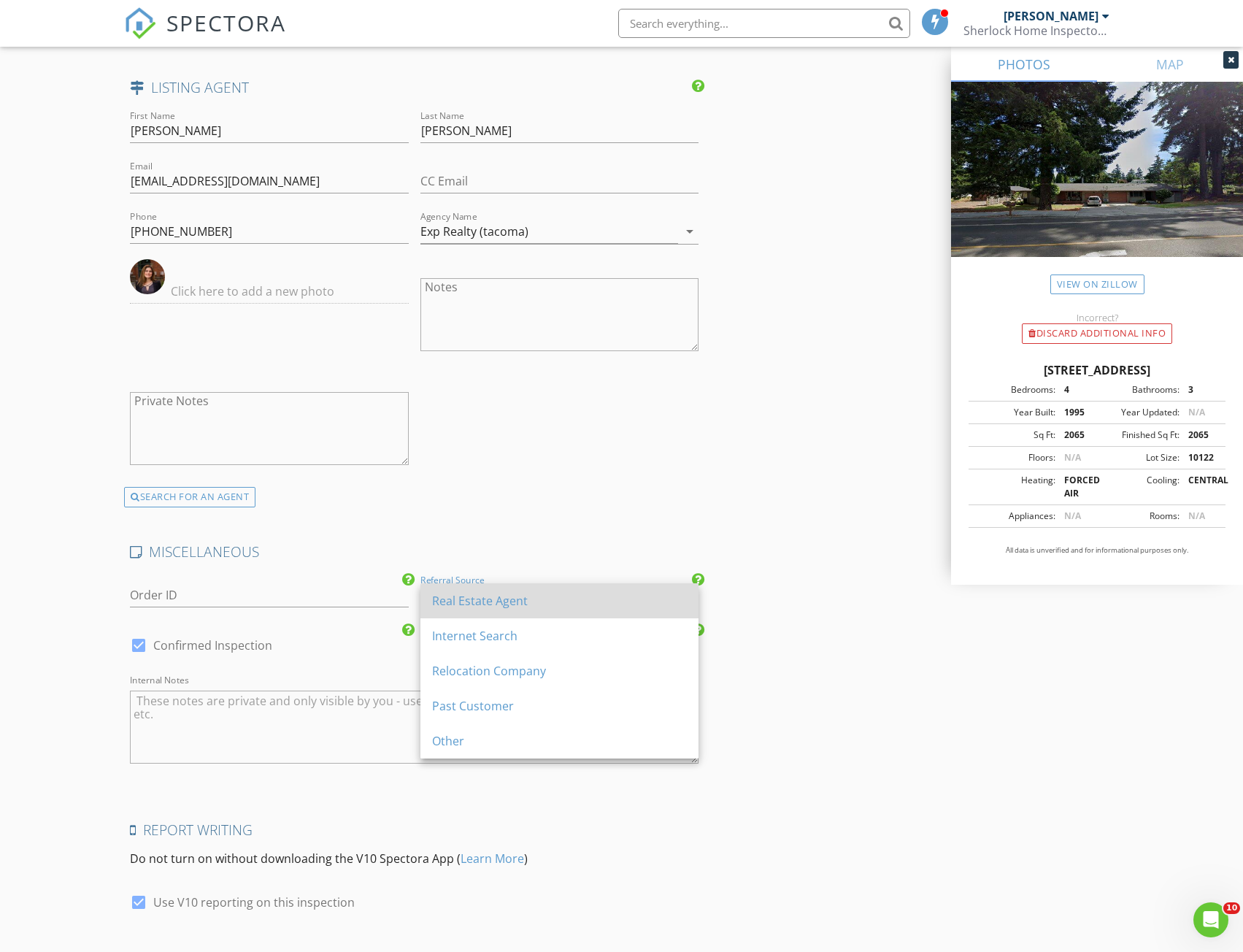
click at [512, 608] on div "Real Estate Agent" at bounding box center [560, 600] width 255 height 18
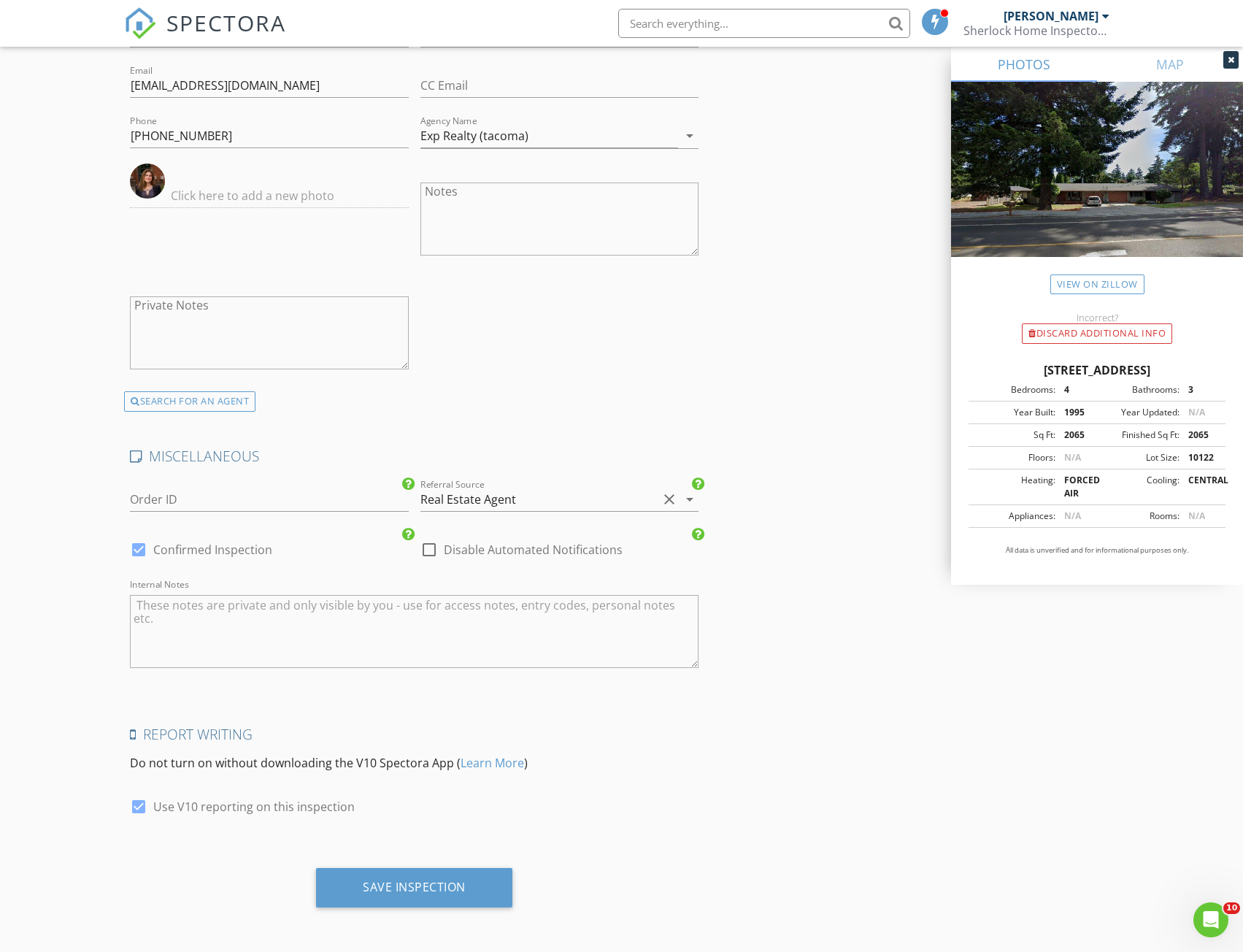
scroll to position [2360, 0]
click at [430, 884] on div "Save Inspection" at bounding box center [415, 885] width 103 height 15
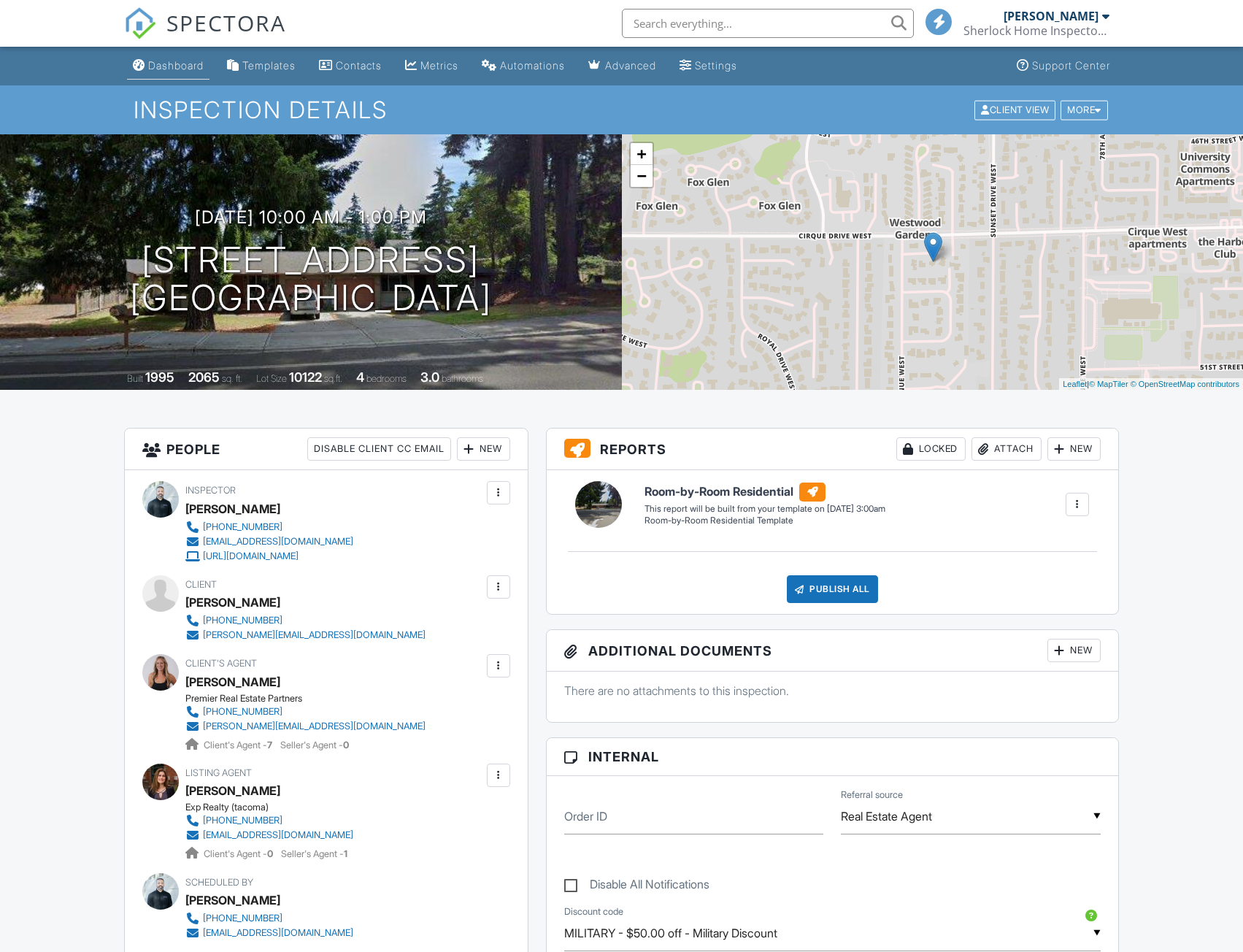
click at [180, 64] on div "Dashboard" at bounding box center [175, 65] width 55 height 12
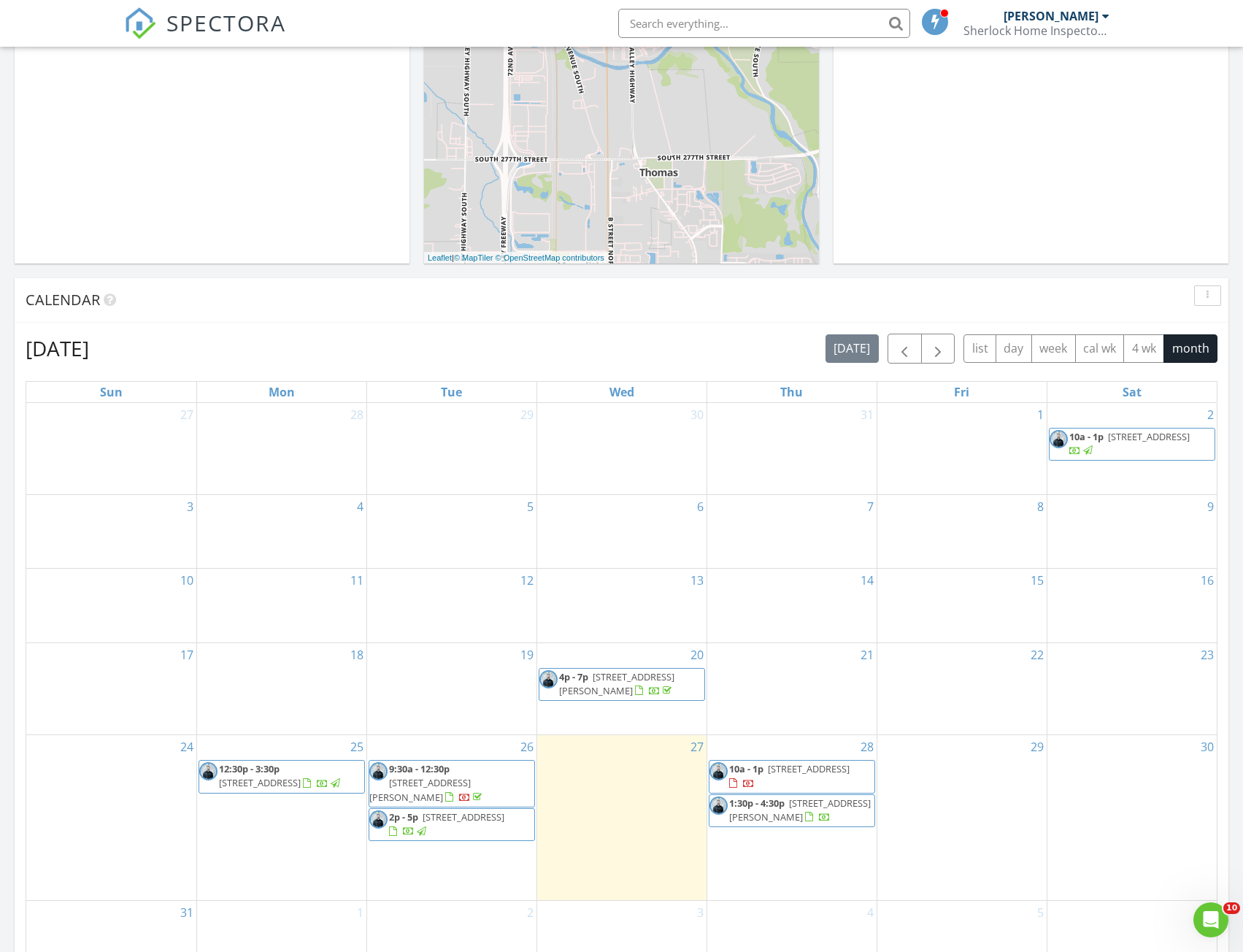
scroll to position [365, 0]
